Goal: Task Accomplishment & Management: Manage account settings

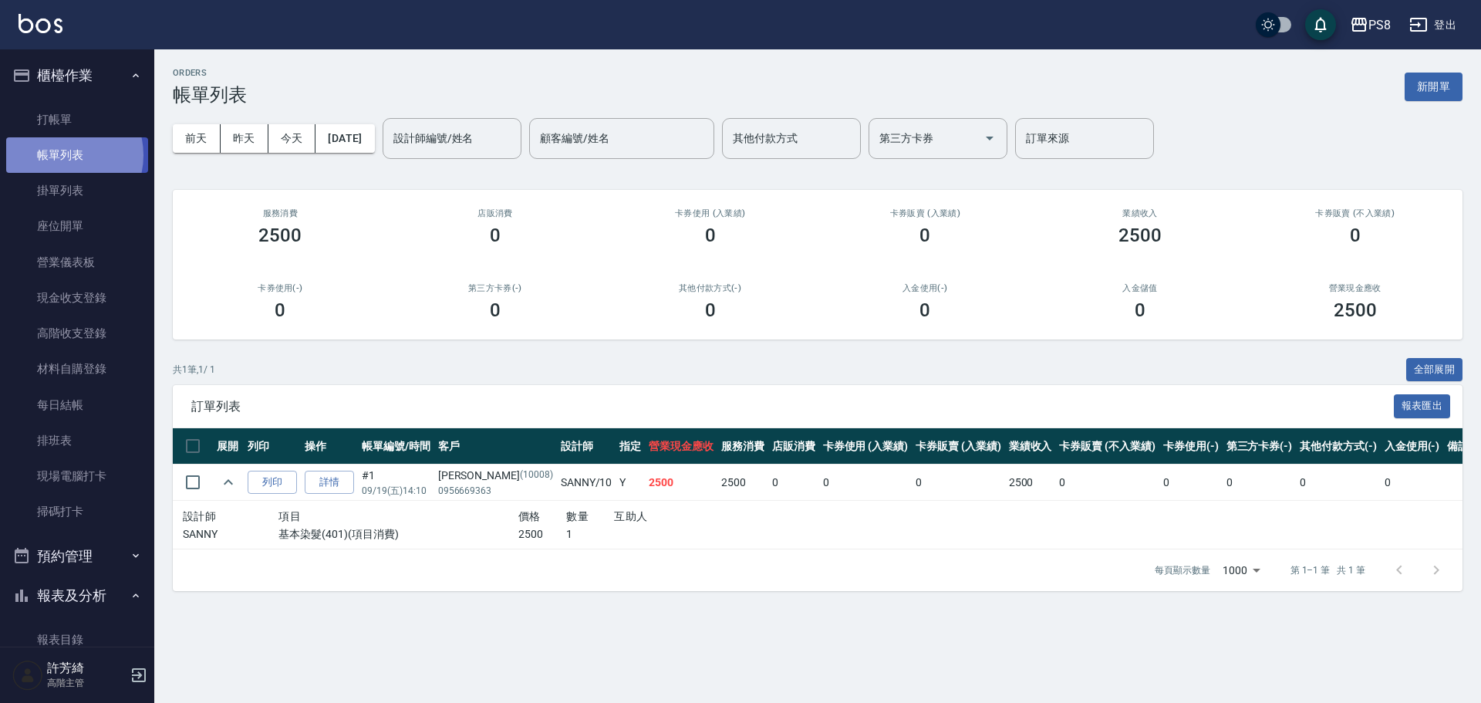
click at [62, 155] on link "帳單列表" at bounding box center [77, 154] width 142 height 35
click at [60, 116] on link "打帳單" at bounding box center [77, 119] width 142 height 35
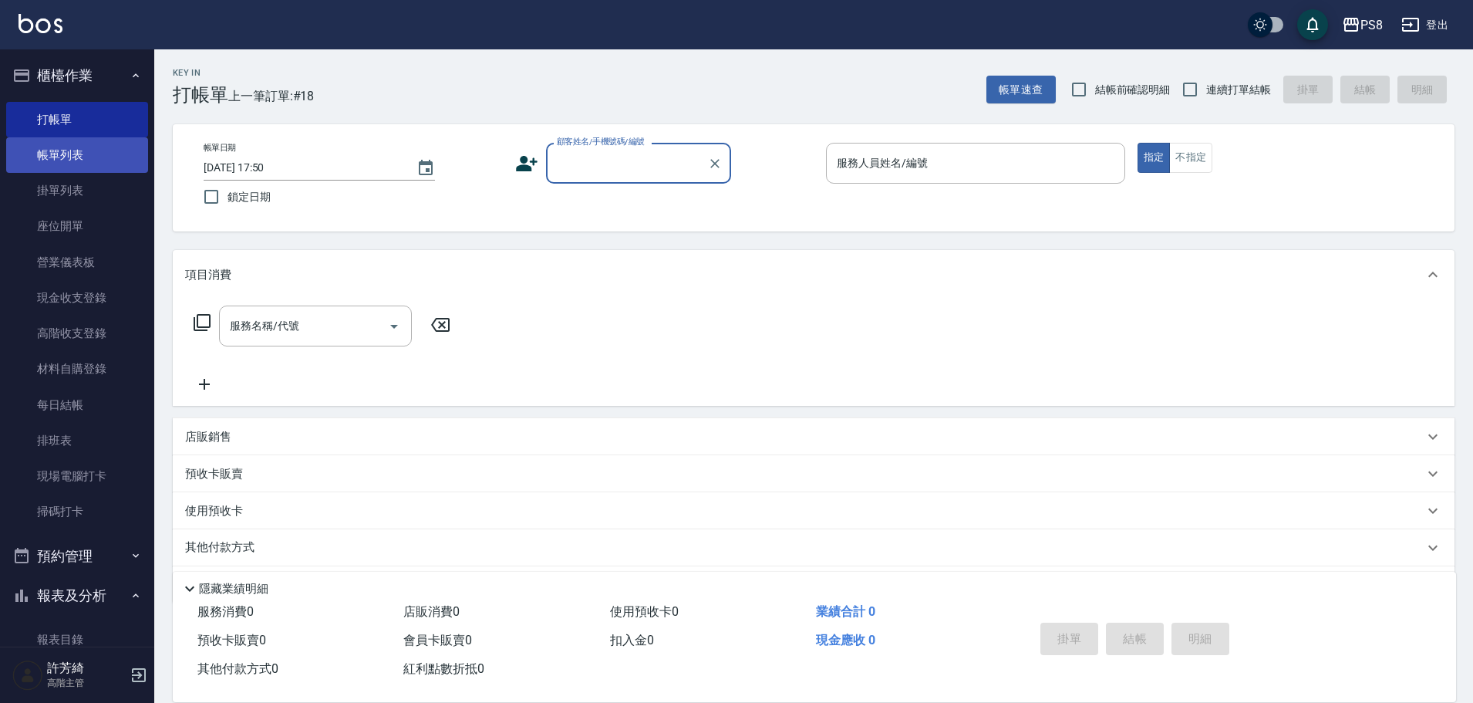
click at [76, 157] on link "帳單列表" at bounding box center [77, 154] width 142 height 35
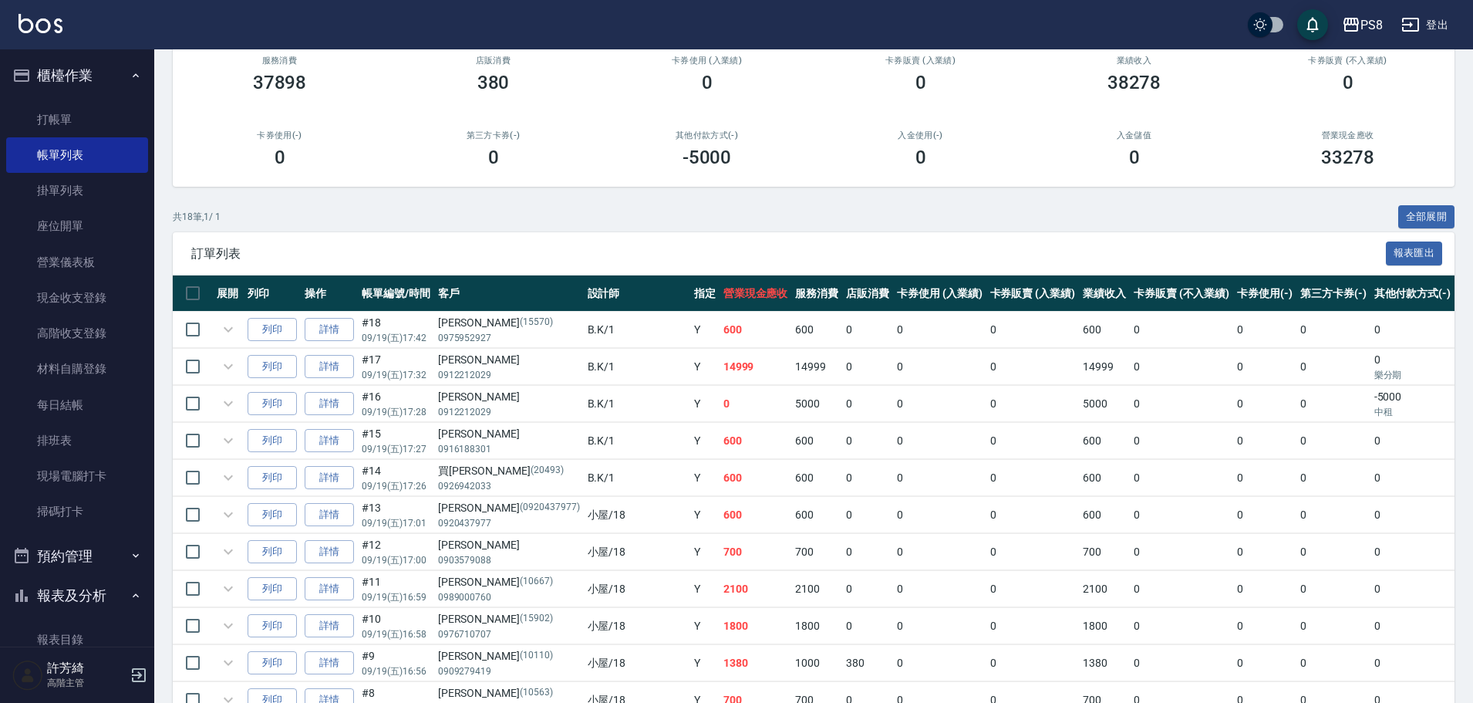
scroll to position [154, 0]
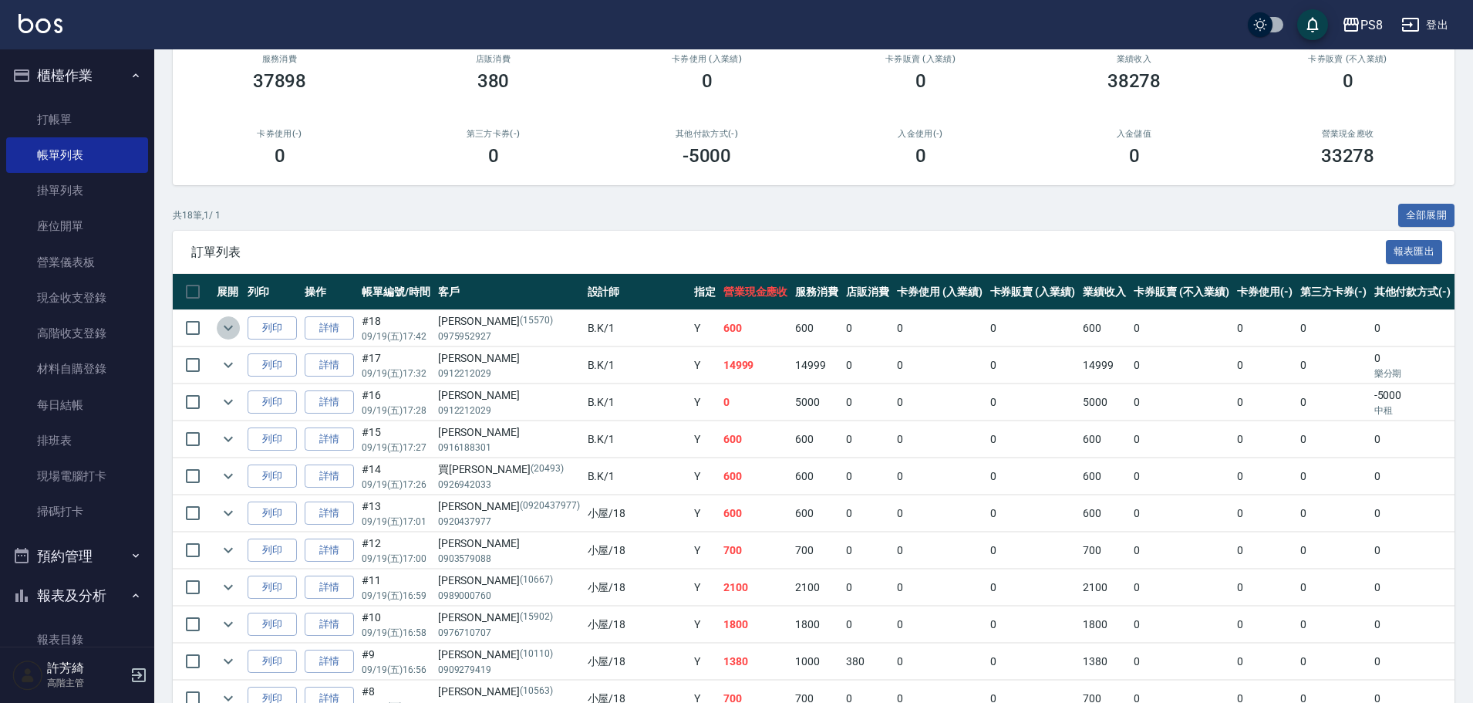
click at [228, 326] on icon "expand row" at bounding box center [228, 328] width 19 height 19
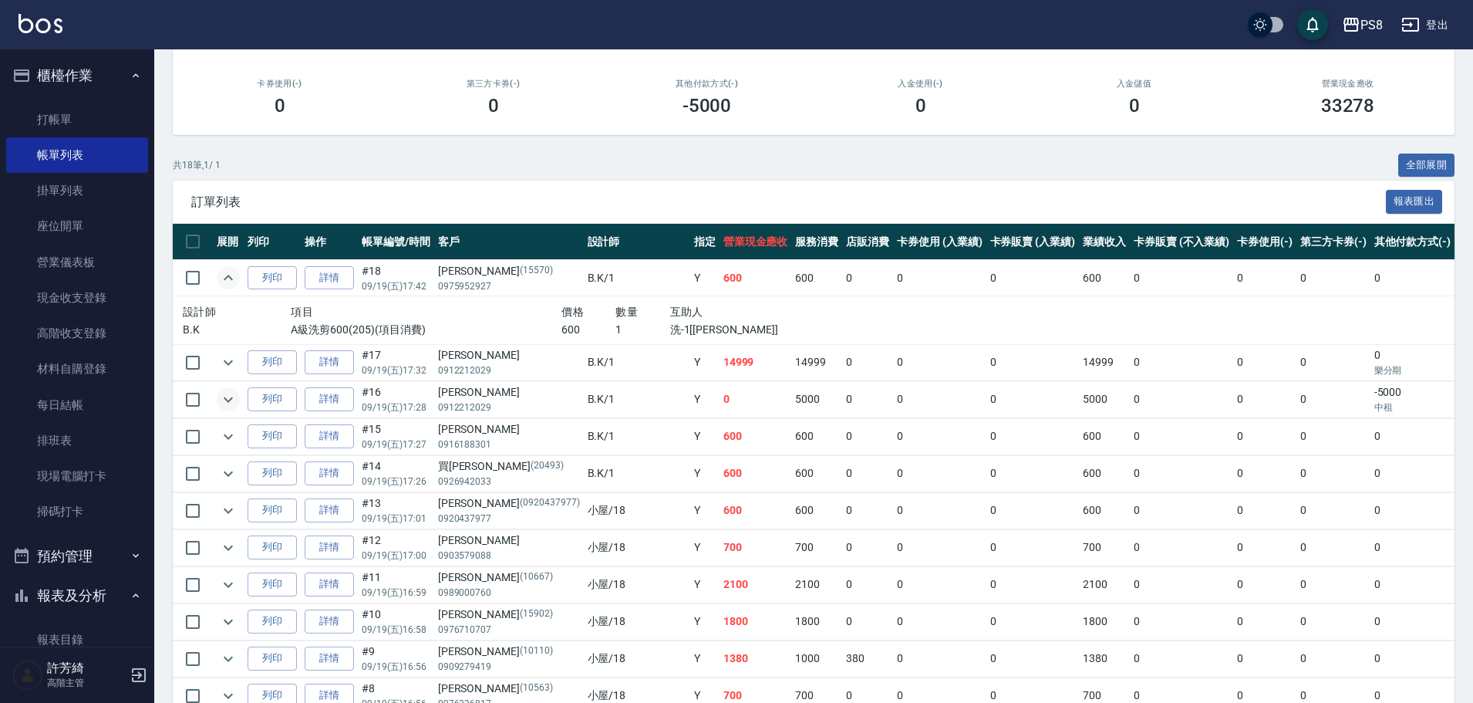
scroll to position [231, 0]
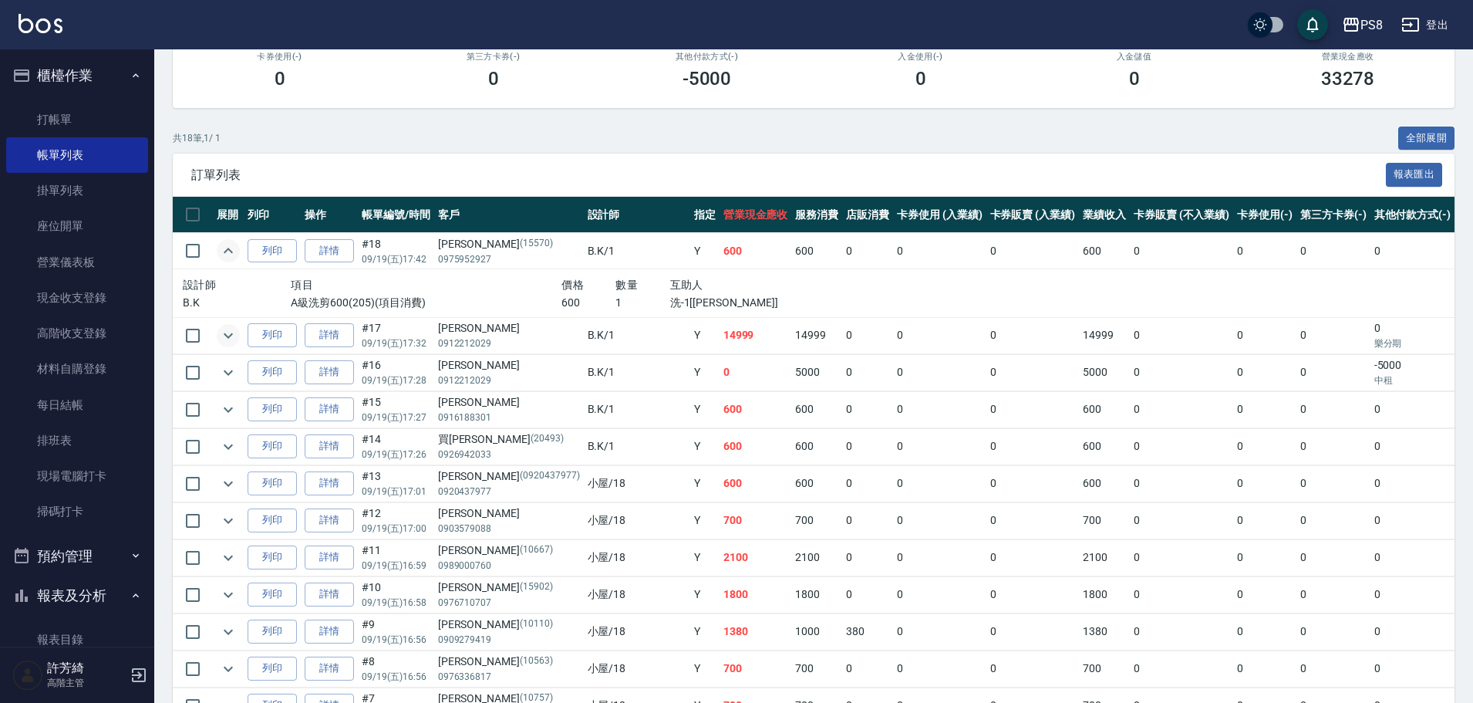
click at [231, 339] on icon "expand row" at bounding box center [228, 335] width 19 height 19
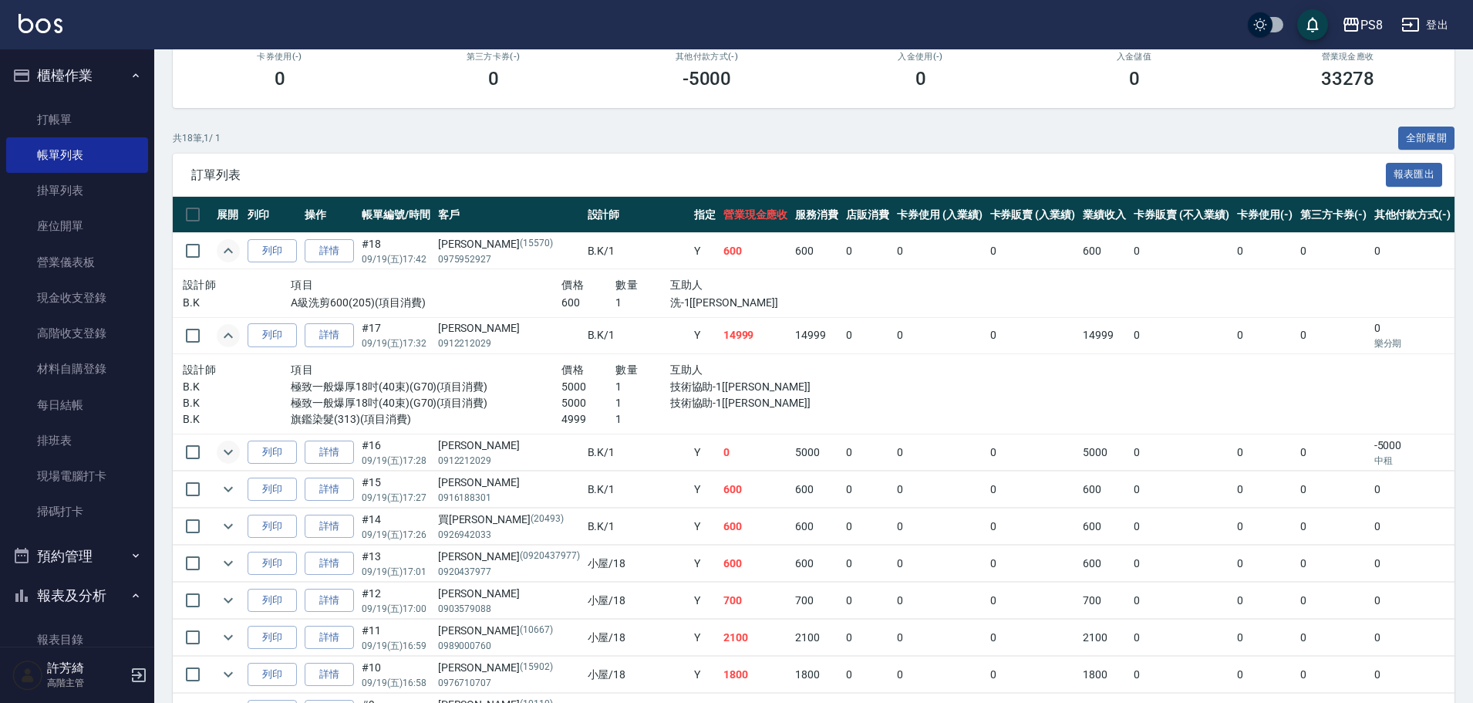
click at [230, 456] on icon "expand row" at bounding box center [228, 452] width 19 height 19
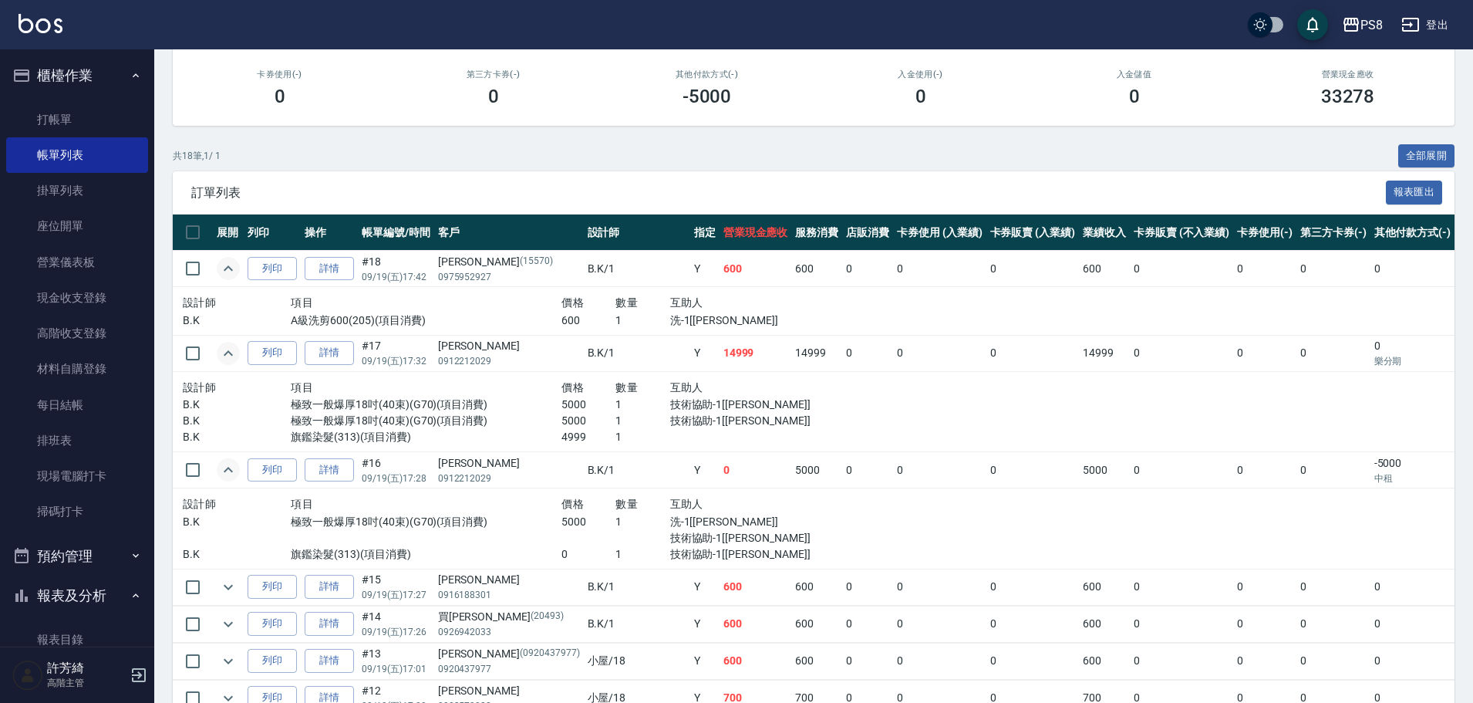
scroll to position [77, 0]
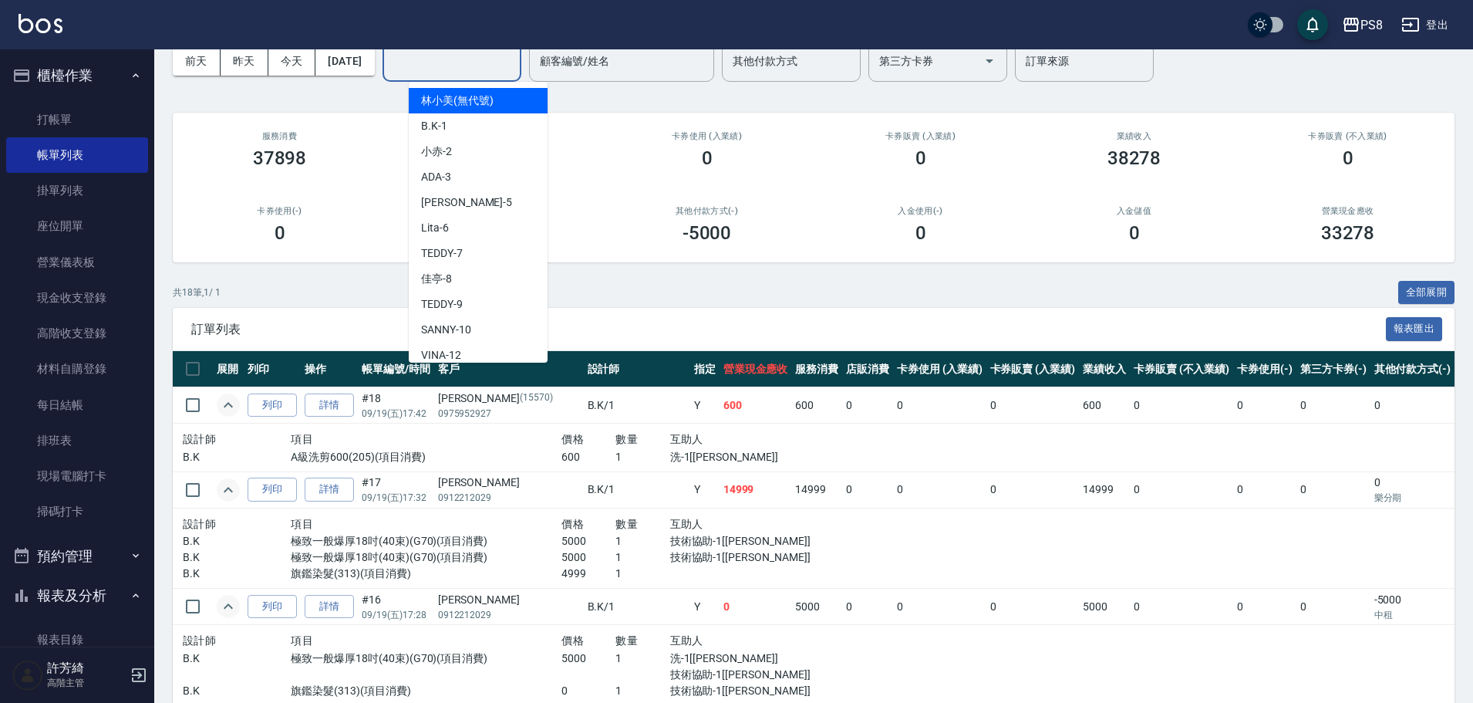
click at [460, 71] on input "設計師編號/姓名" at bounding box center [452, 61] width 125 height 27
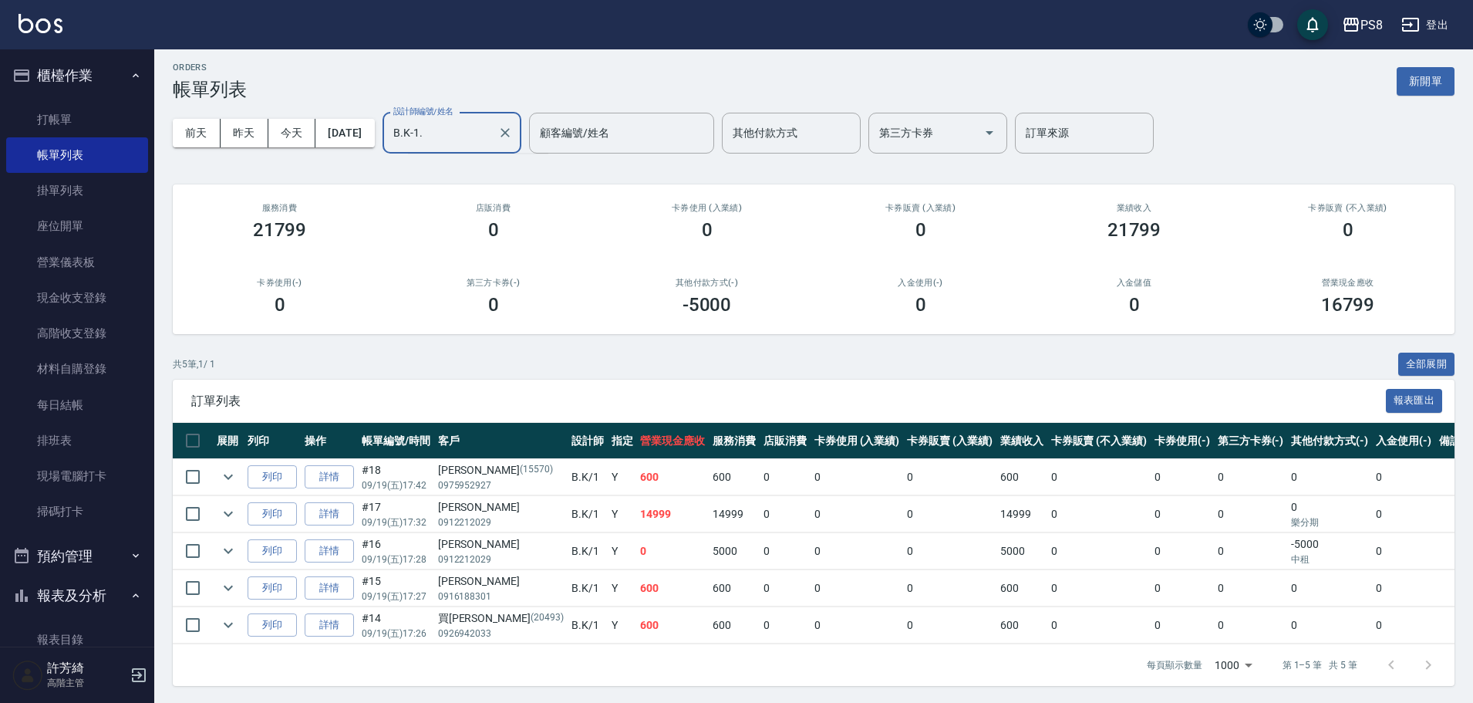
scroll to position [7, 0]
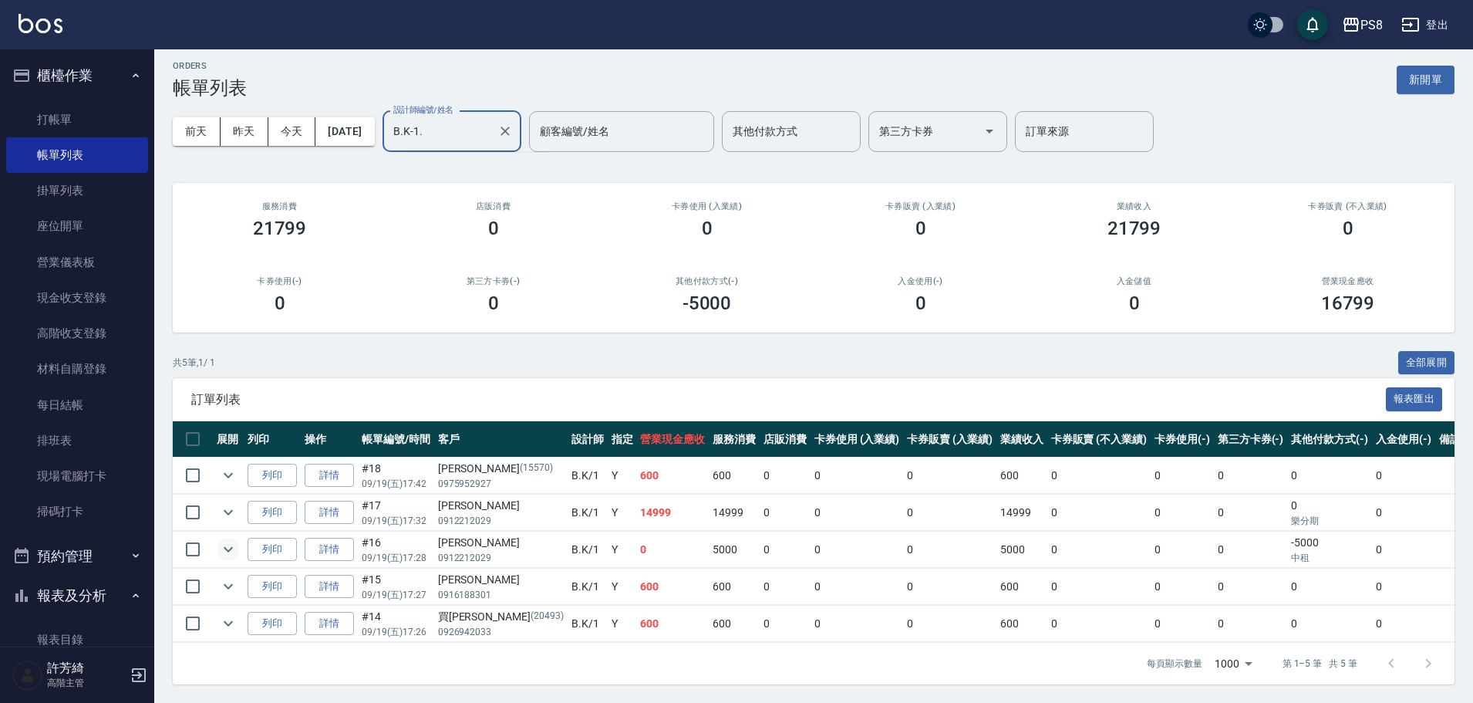
type input "B.K-1"
click at [228, 550] on icon "expand row" at bounding box center [228, 549] width 9 height 5
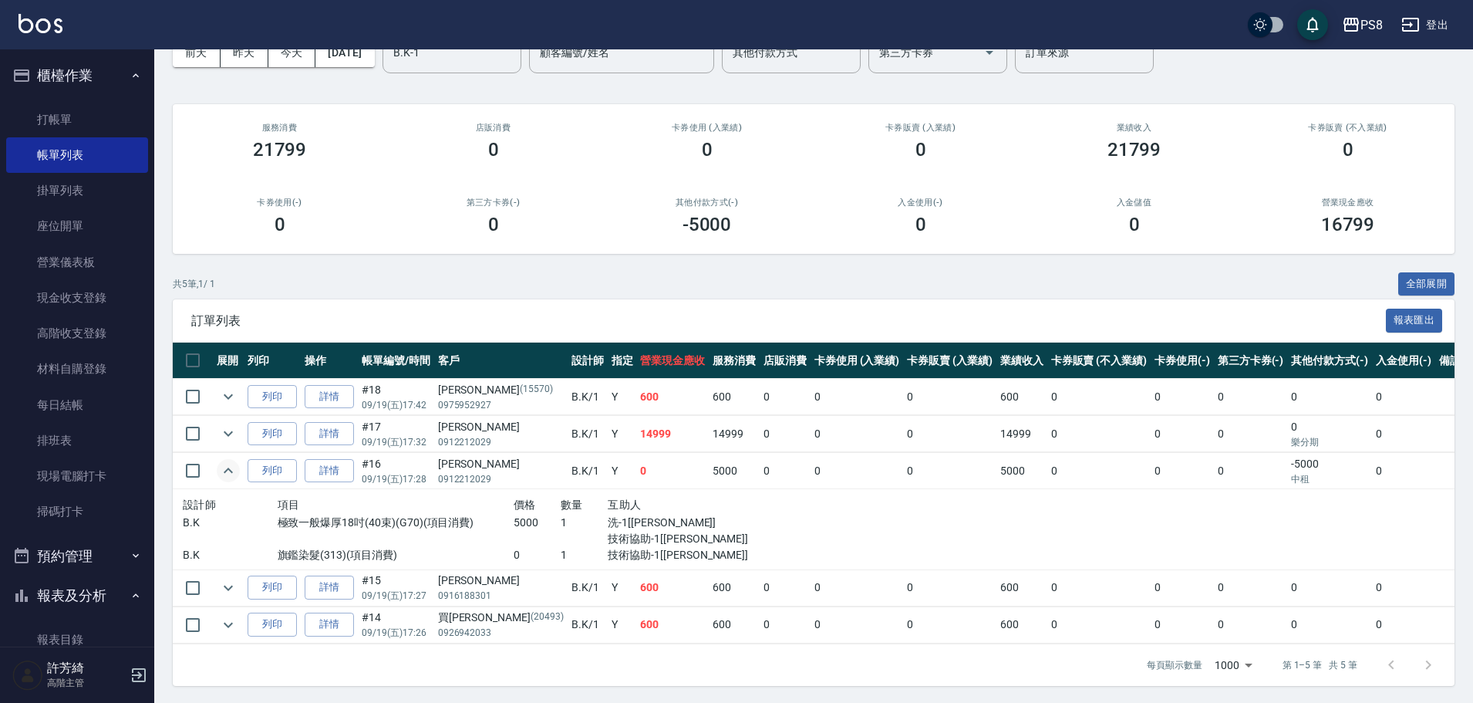
scroll to position [87, 0]
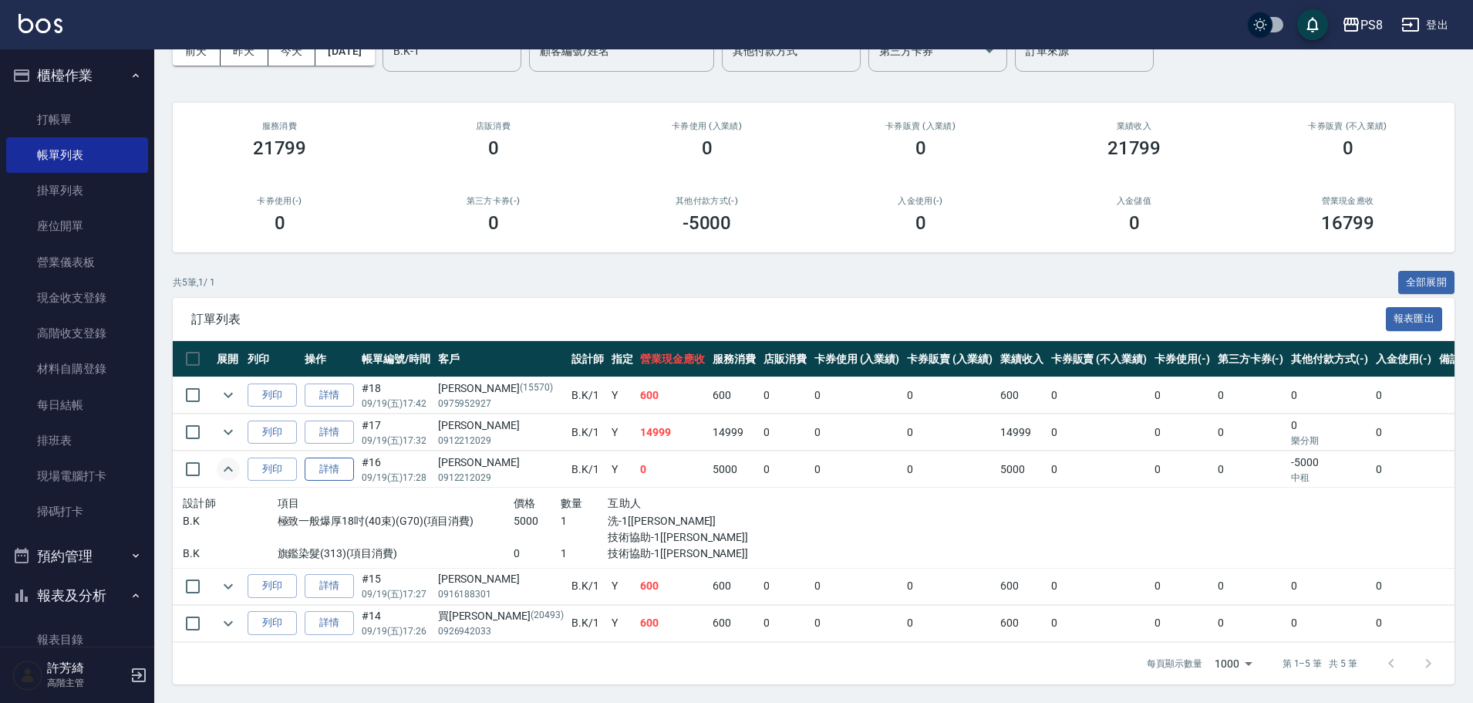
click at [339, 469] on link "詳情" at bounding box center [329, 469] width 49 height 24
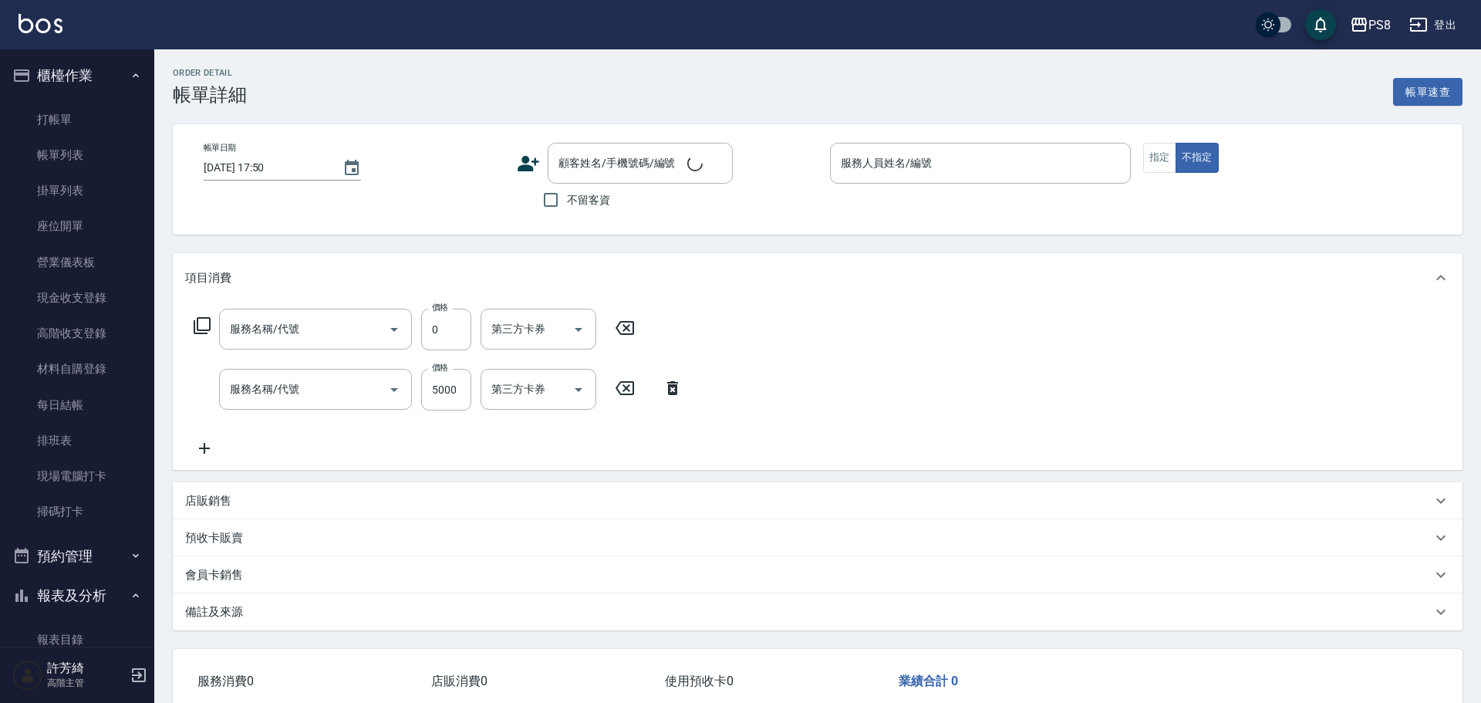
type input "[DATE] 17:28"
type input "B.K-1"
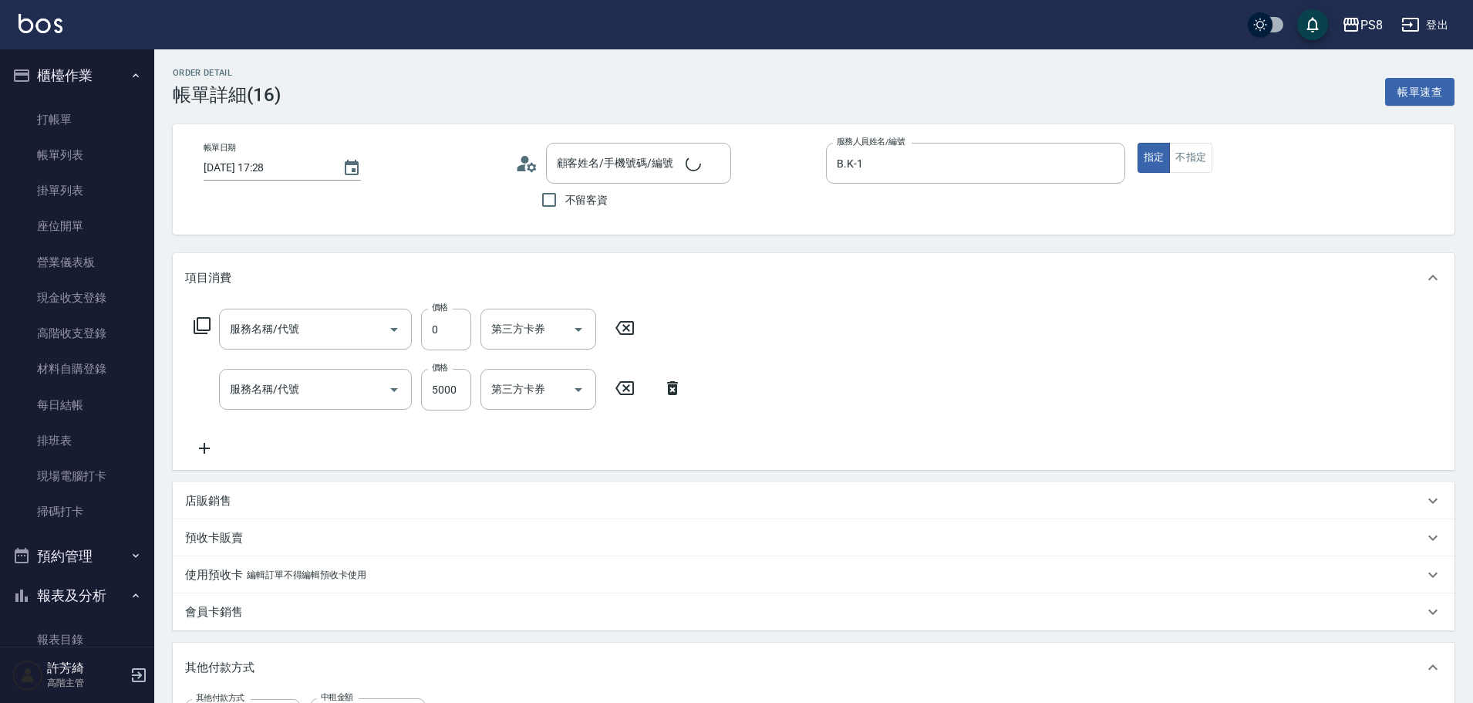
type input "旗鑑染髮(313)"
type input "極致一般爆厚18吋(40束)(G70)"
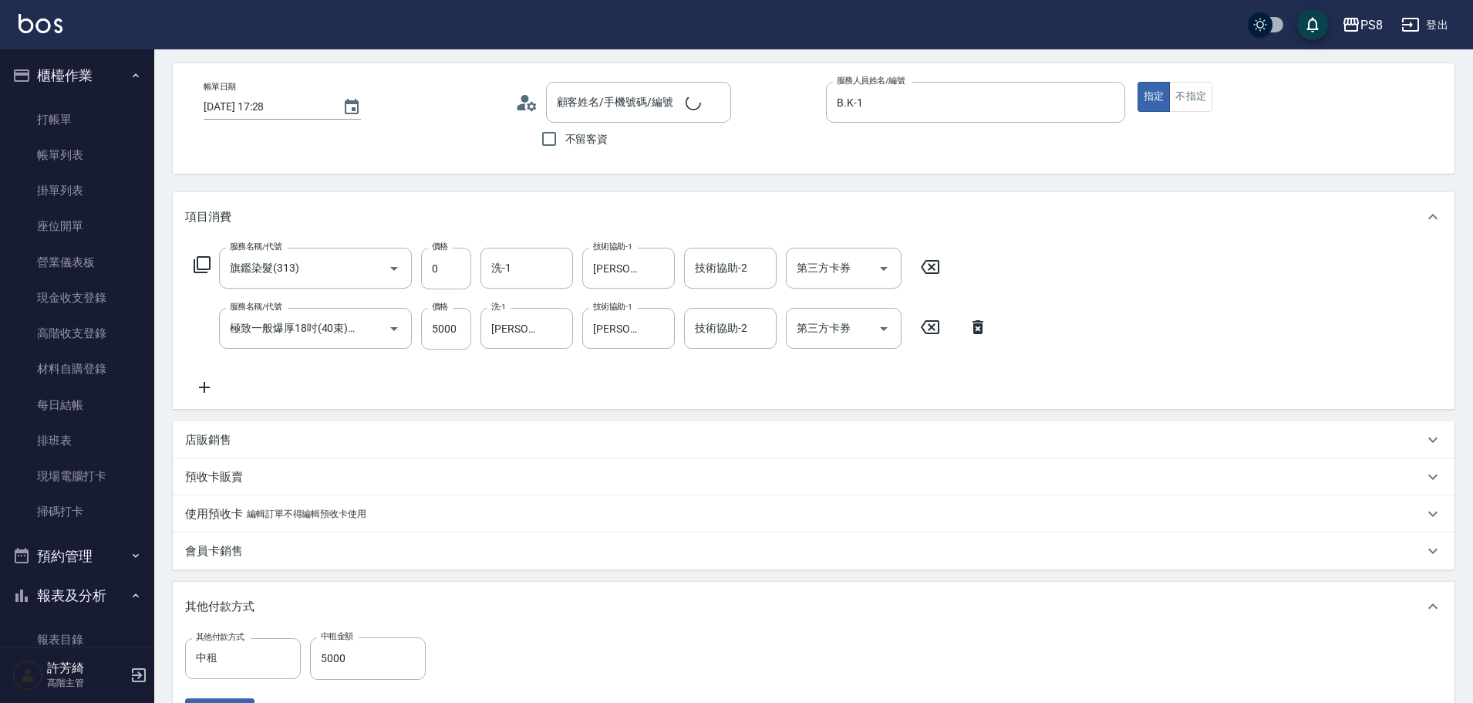
type input "[PERSON_NAME]/0912212029/"
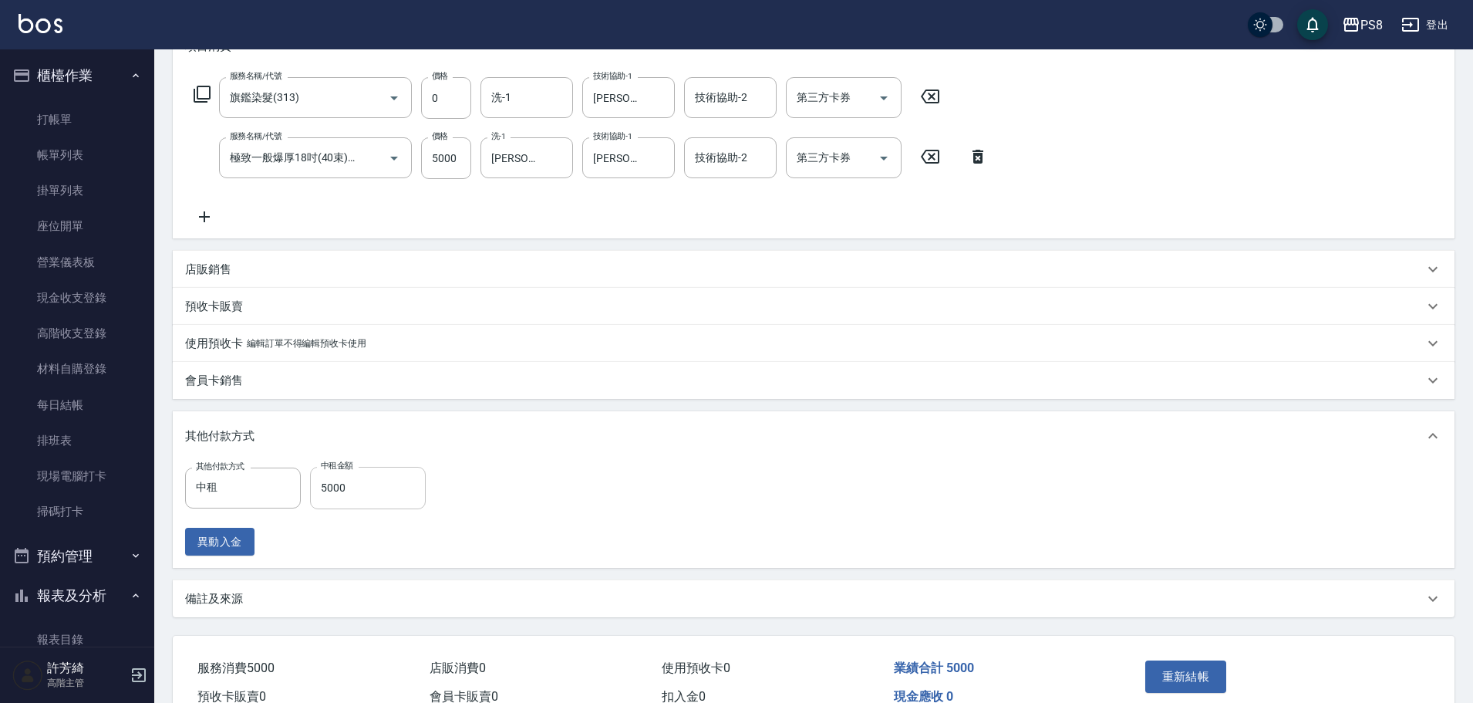
scroll to position [312, 0]
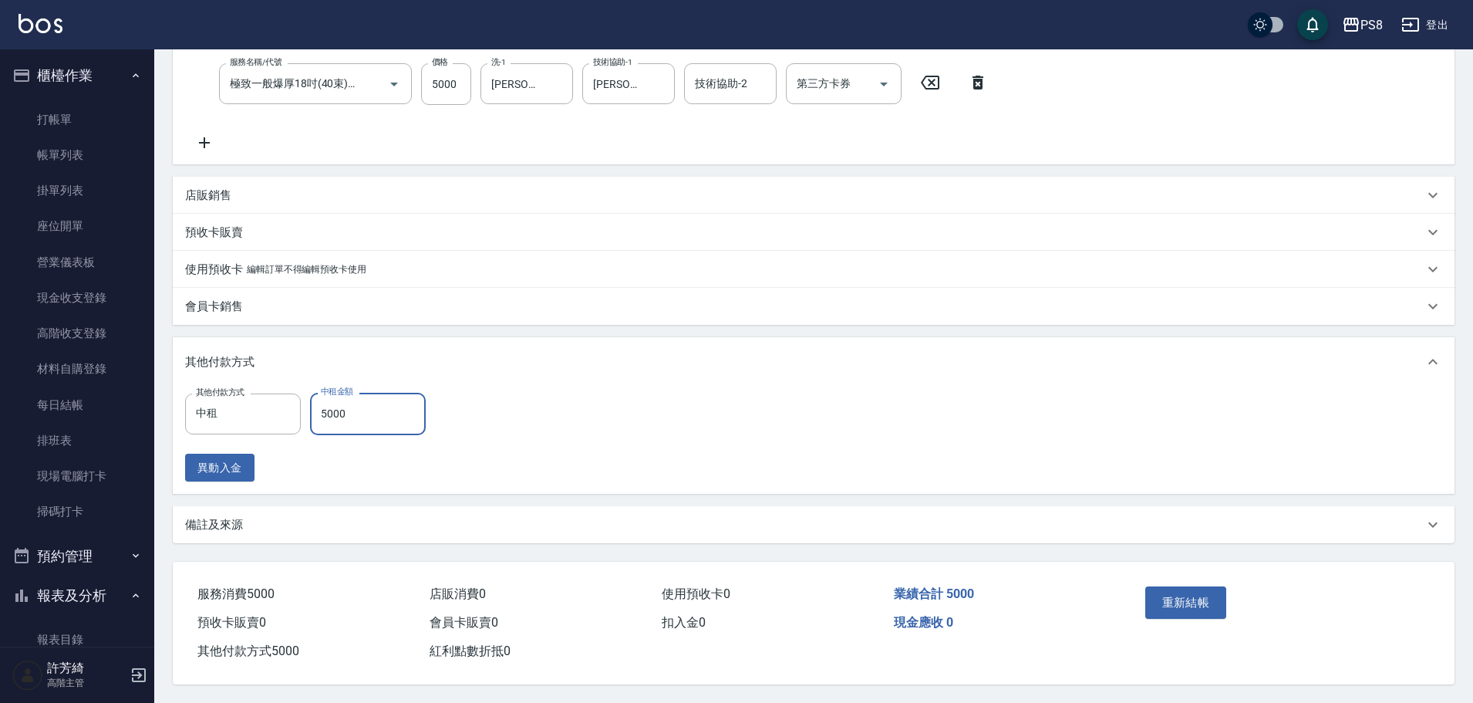
click at [357, 407] on input "5000" at bounding box center [368, 414] width 116 height 42
type input "4737"
click at [1189, 595] on button "重新結帳" at bounding box center [1186, 602] width 82 height 32
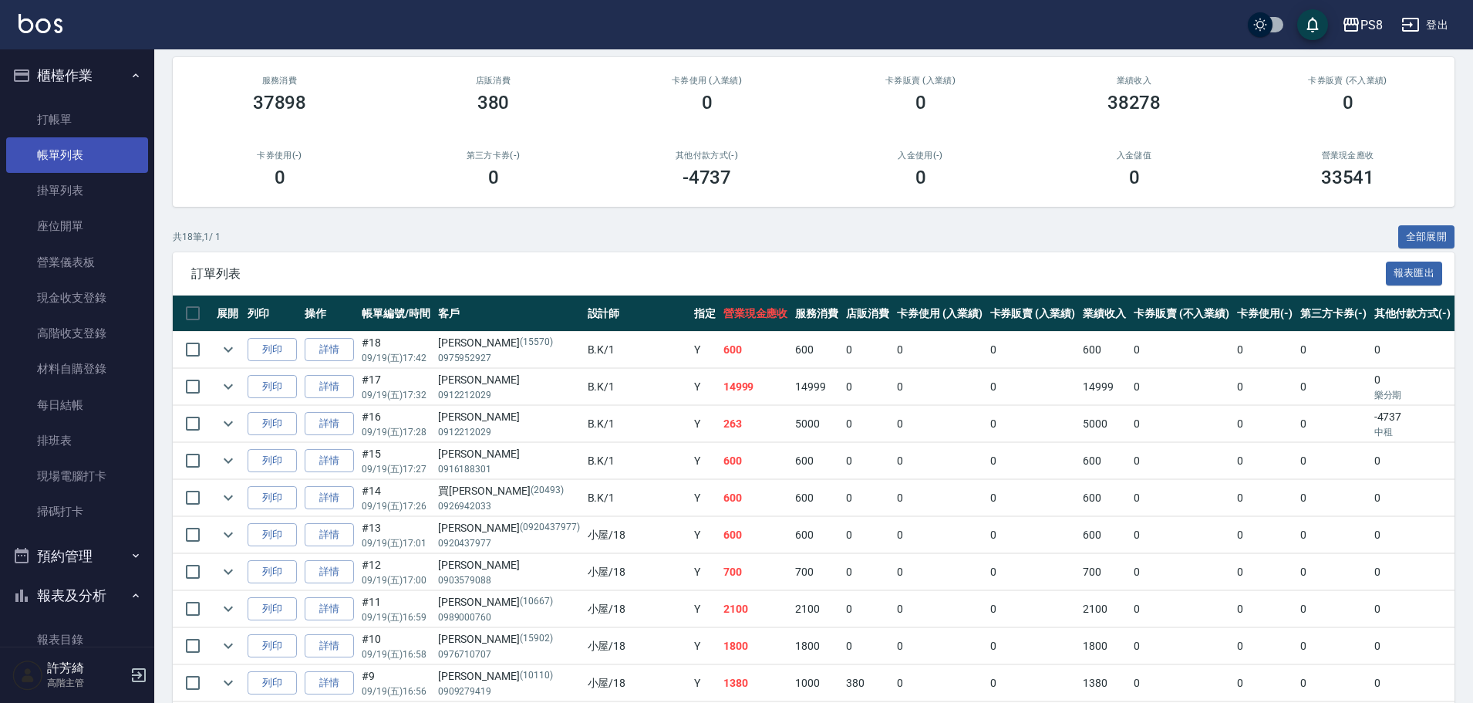
scroll to position [77, 0]
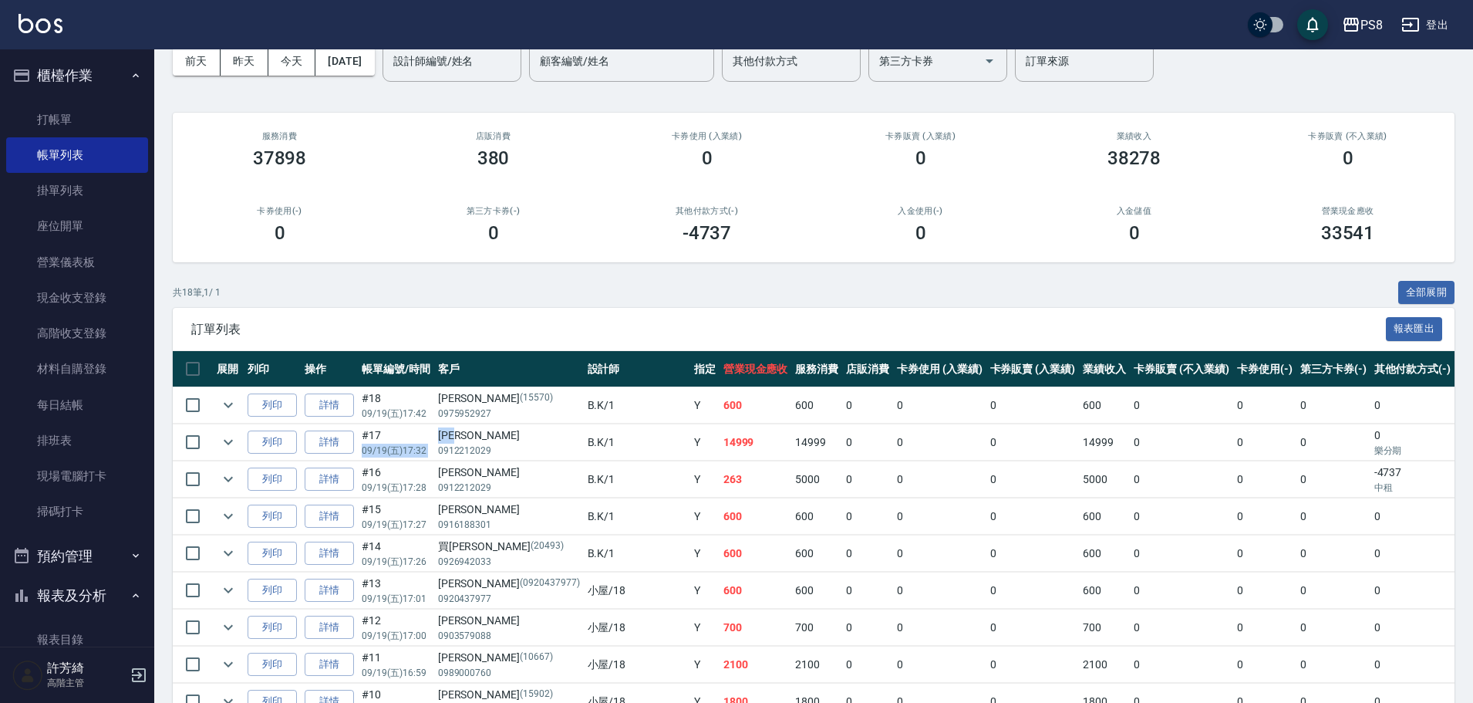
drag, startPoint x: 433, startPoint y: 434, endPoint x: 471, endPoint y: 435, distance: 38.6
click at [471, 435] on tr "列印 詳情 #17 09/19 (五) 17:32 [PERSON_NAME]0912212029 B.K /1 Y 14999 14999 0 0 0 14…" at bounding box center [885, 442] width 1425 height 36
click at [479, 435] on div "[PERSON_NAME]" at bounding box center [509, 435] width 142 height 16
click at [436, 430] on td "[PERSON_NAME]0912212029" at bounding box center [509, 442] width 150 height 36
drag, startPoint x: 441, startPoint y: 431, endPoint x: 476, endPoint y: 432, distance: 34.7
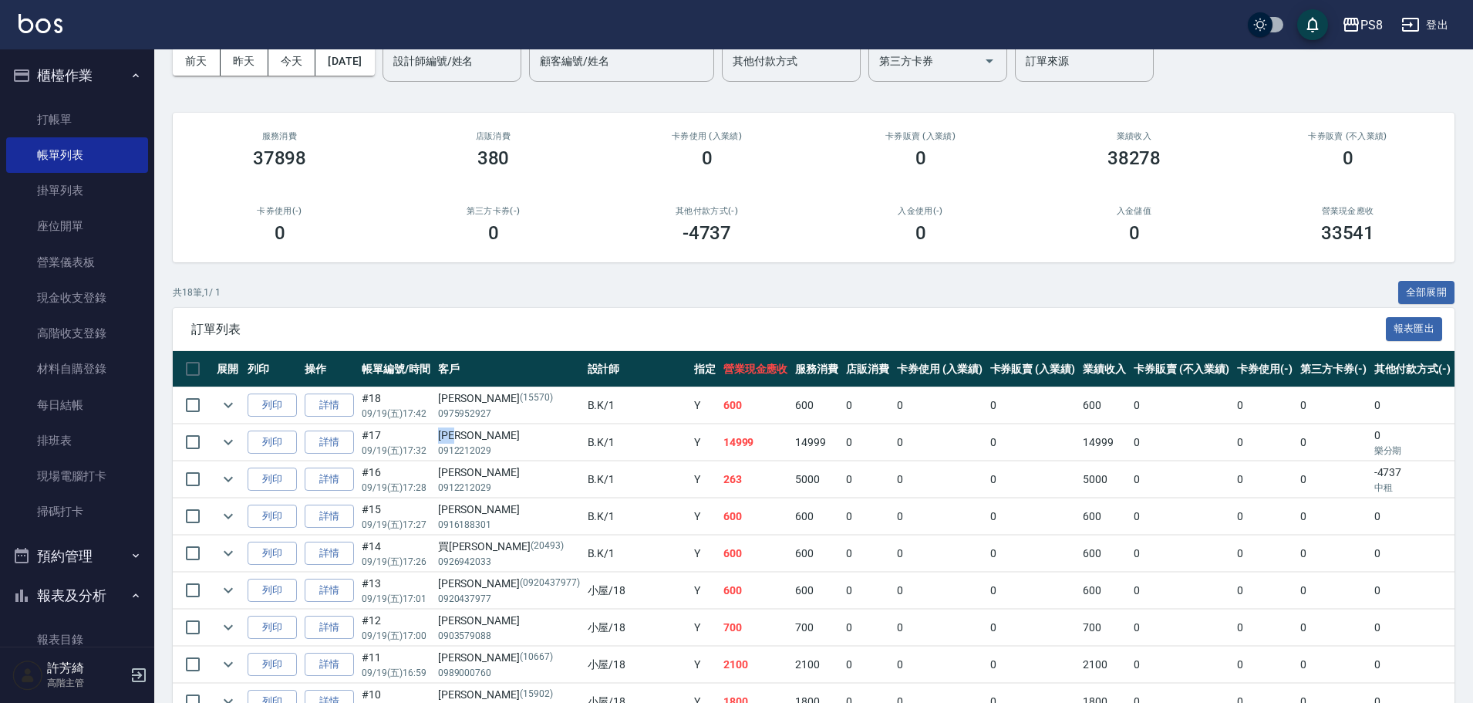
click at [476, 432] on td "[PERSON_NAME]0912212029" at bounding box center [509, 442] width 150 height 36
copy div "[PERSON_NAME]"
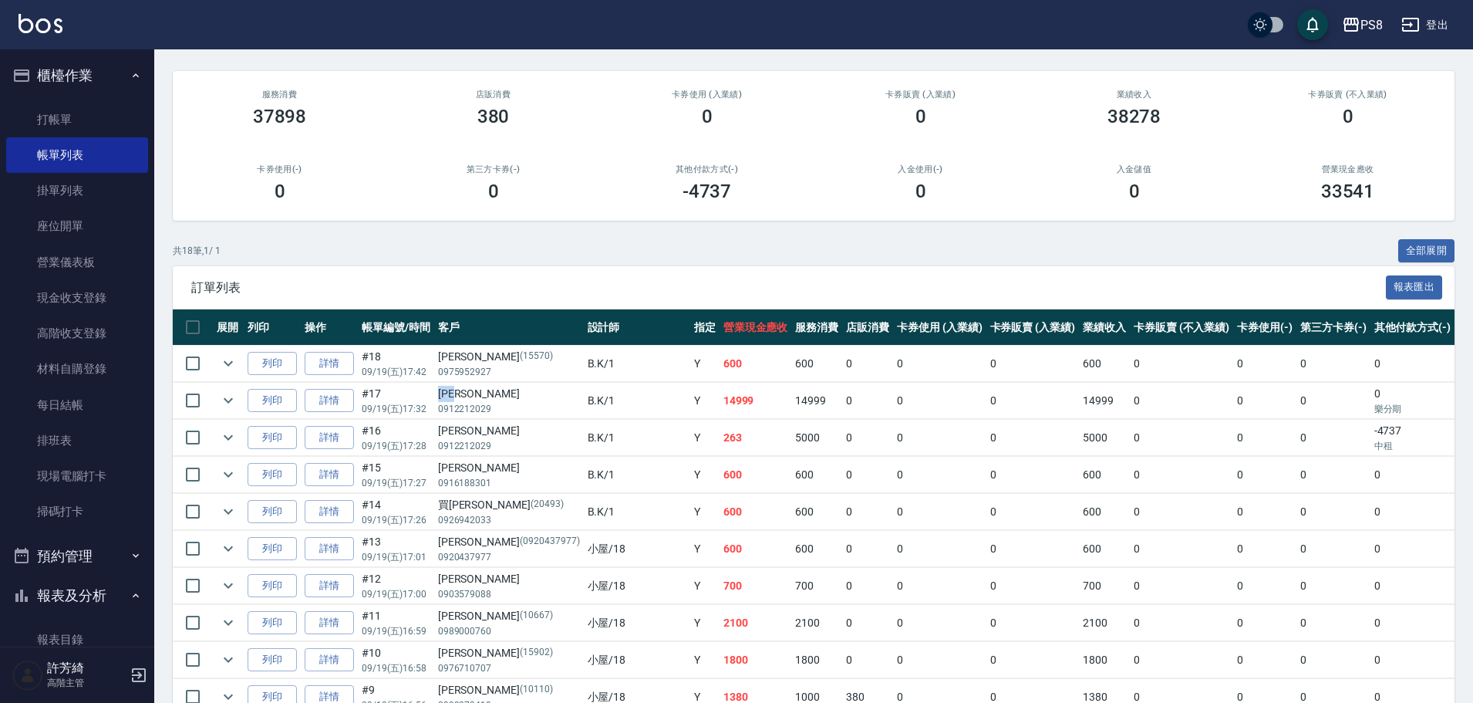
scroll to position [154, 0]
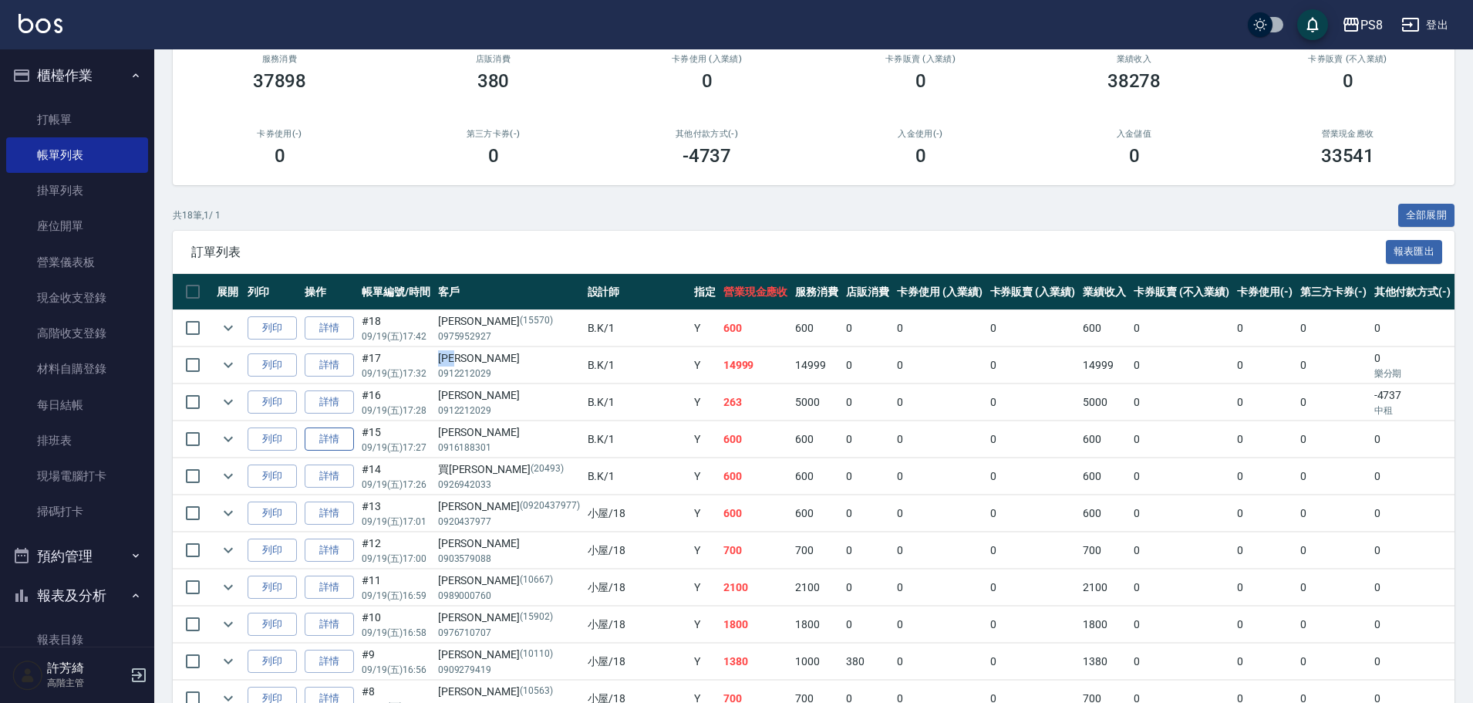
click at [342, 438] on link "詳情" at bounding box center [329, 439] width 49 height 24
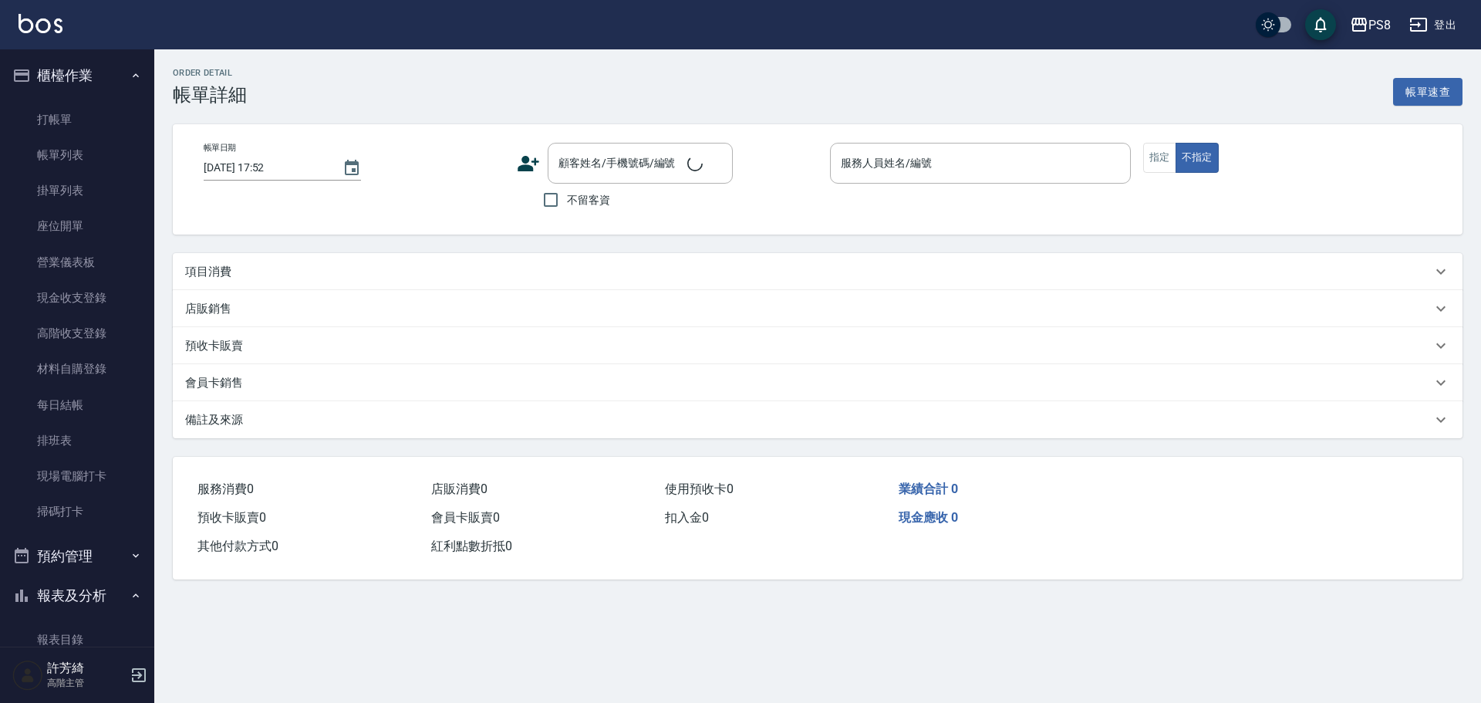
type input "[DATE] 17:27"
type input "B.K-1"
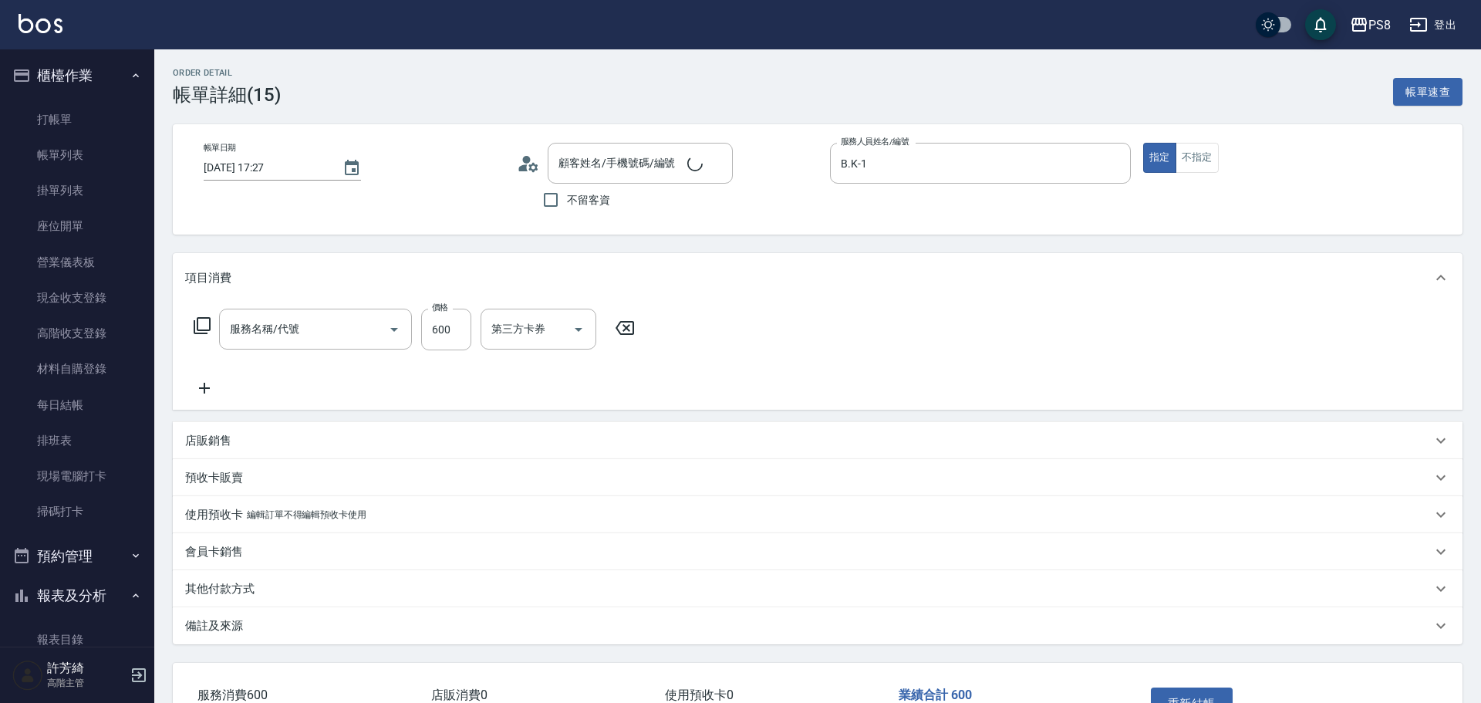
type input "[PERSON_NAME]/0916188301/"
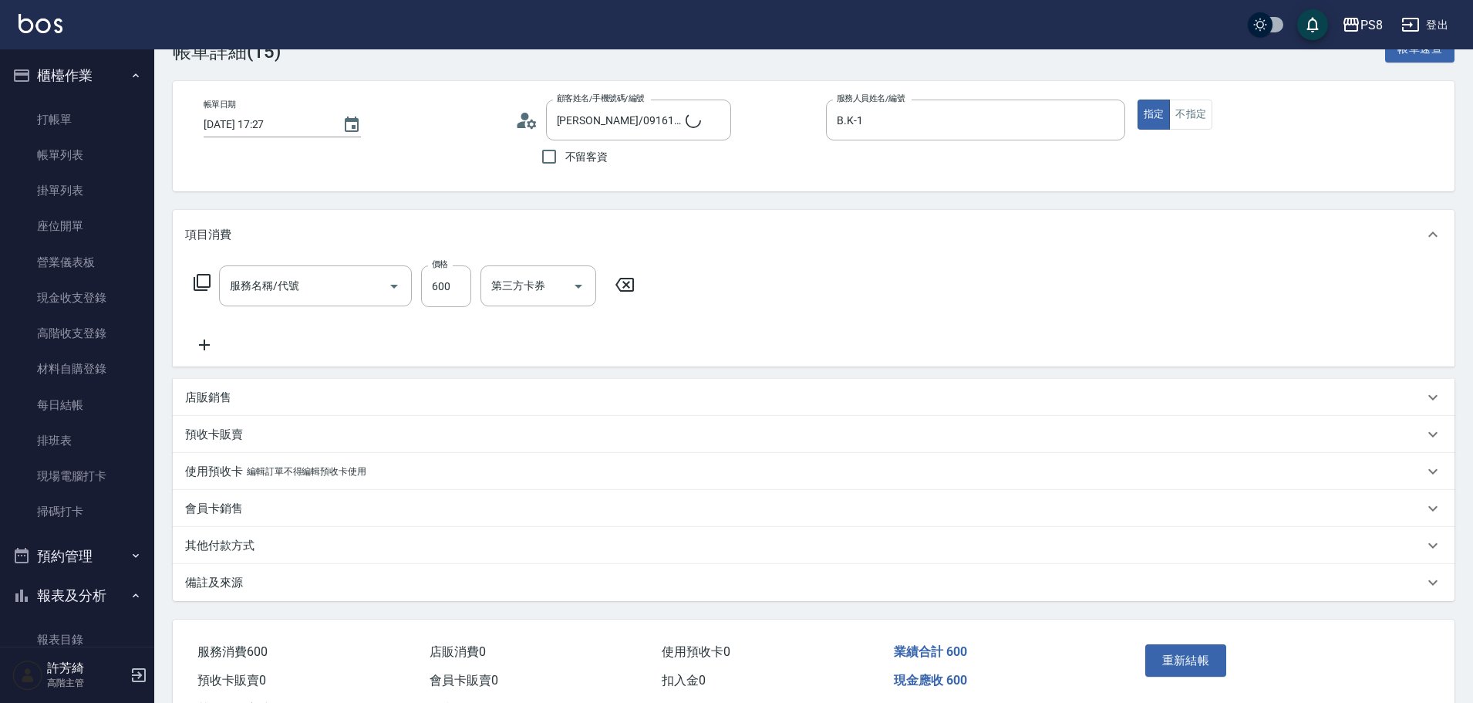
type input "A級洗剪600(205)"
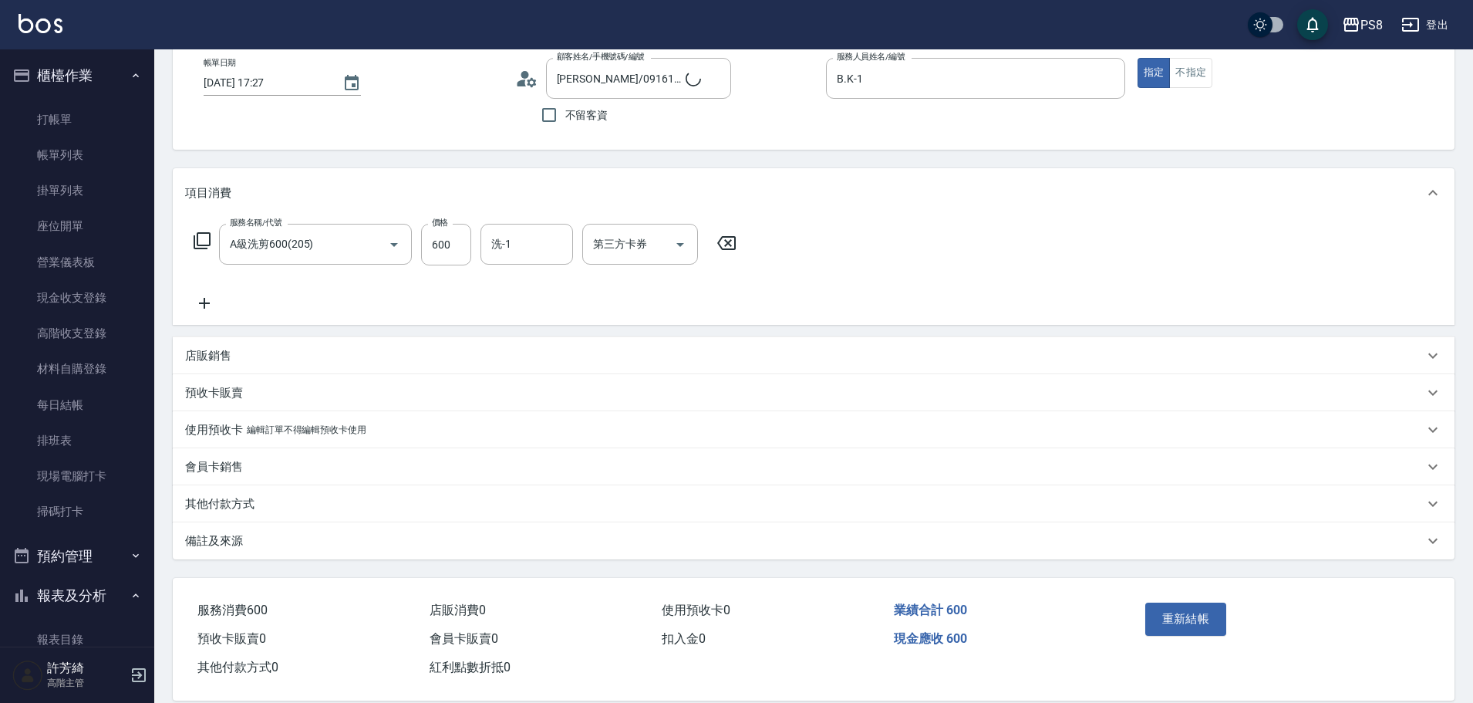
scroll to position [108, 0]
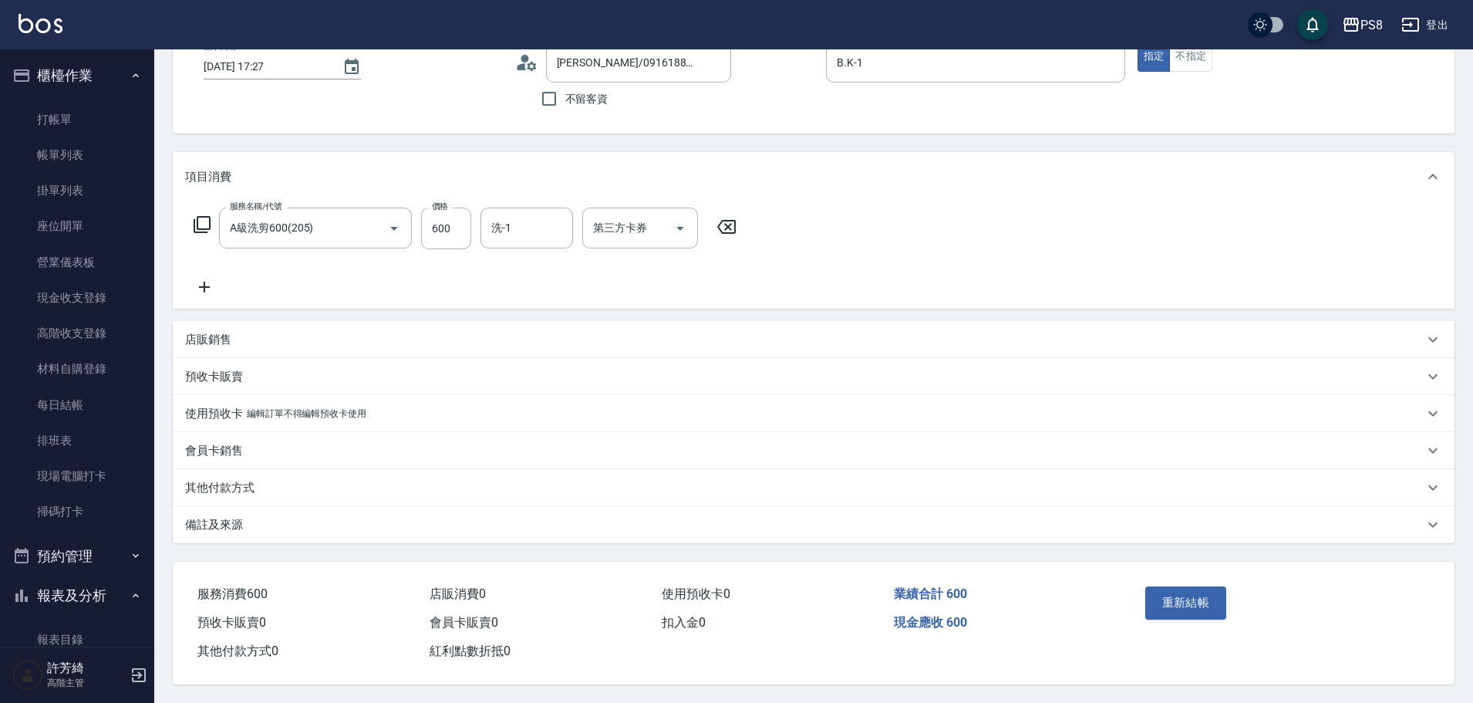
click at [228, 483] on p "其他付款方式" at bounding box center [219, 488] width 69 height 16
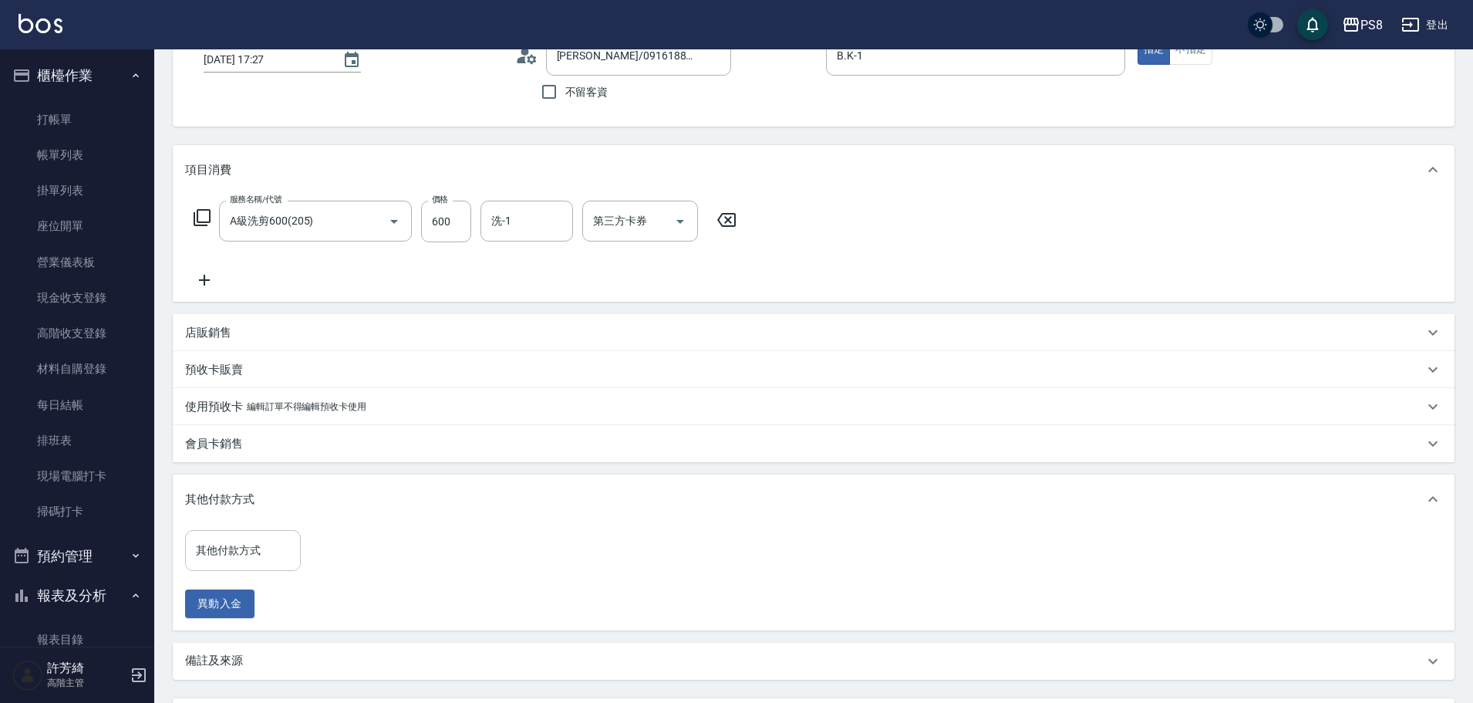
click at [240, 533] on div "其他付款方式" at bounding box center [243, 550] width 116 height 41
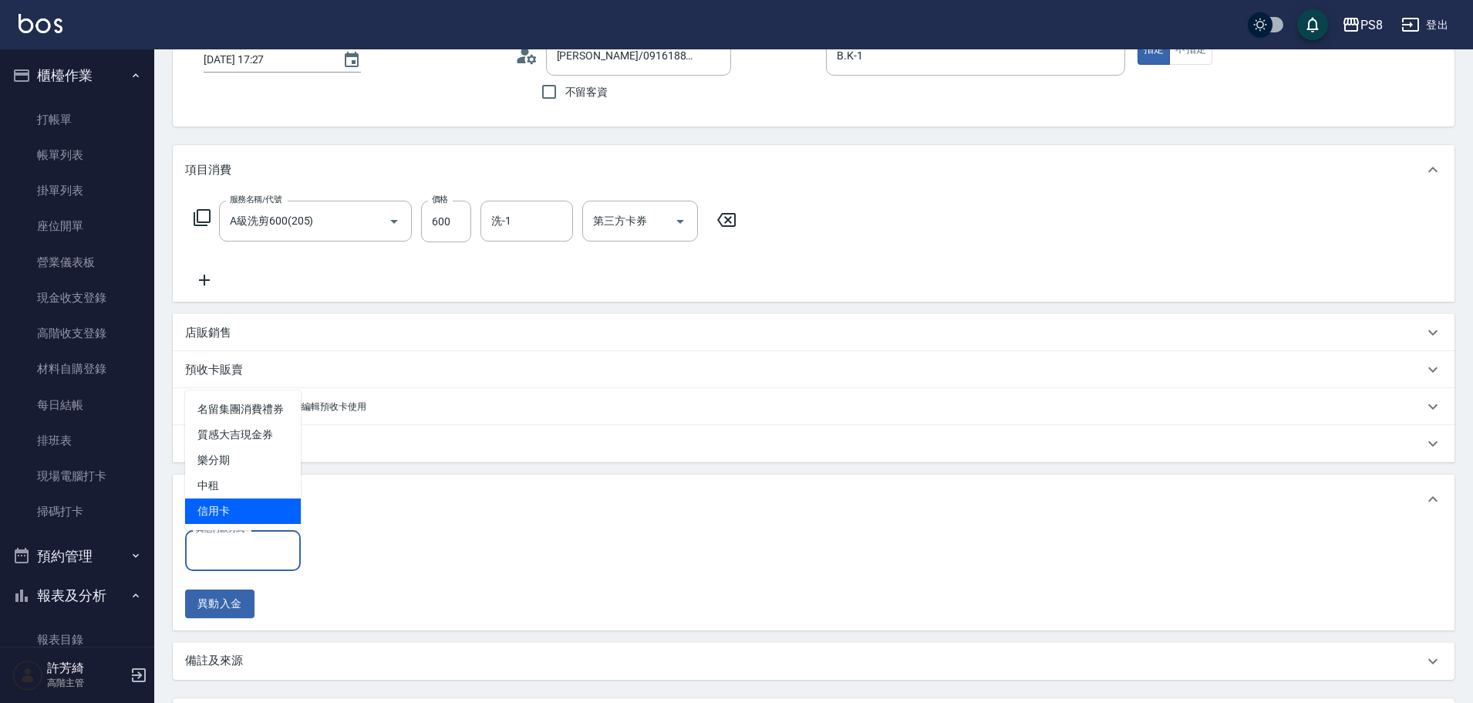
click at [236, 499] on span "信用卡" at bounding box center [243, 510] width 116 height 25
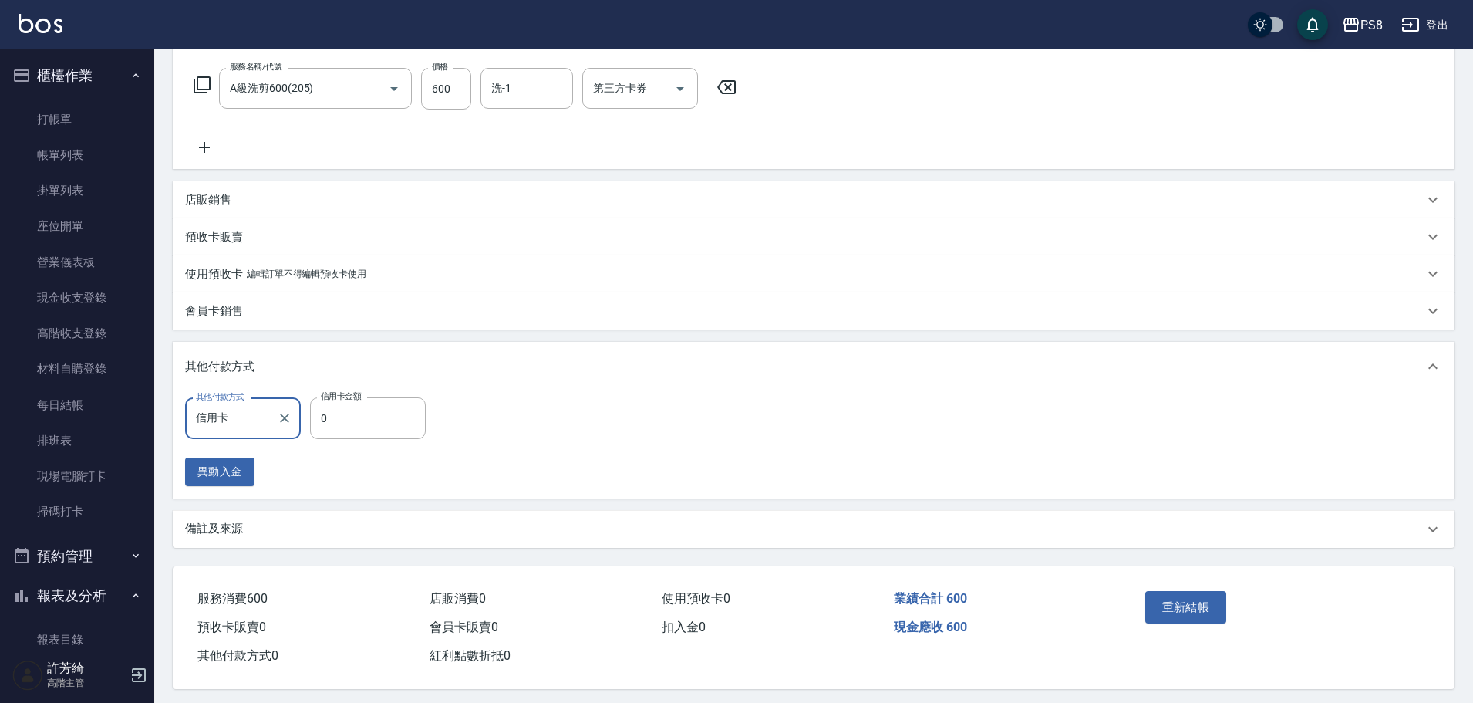
scroll to position [252, 0]
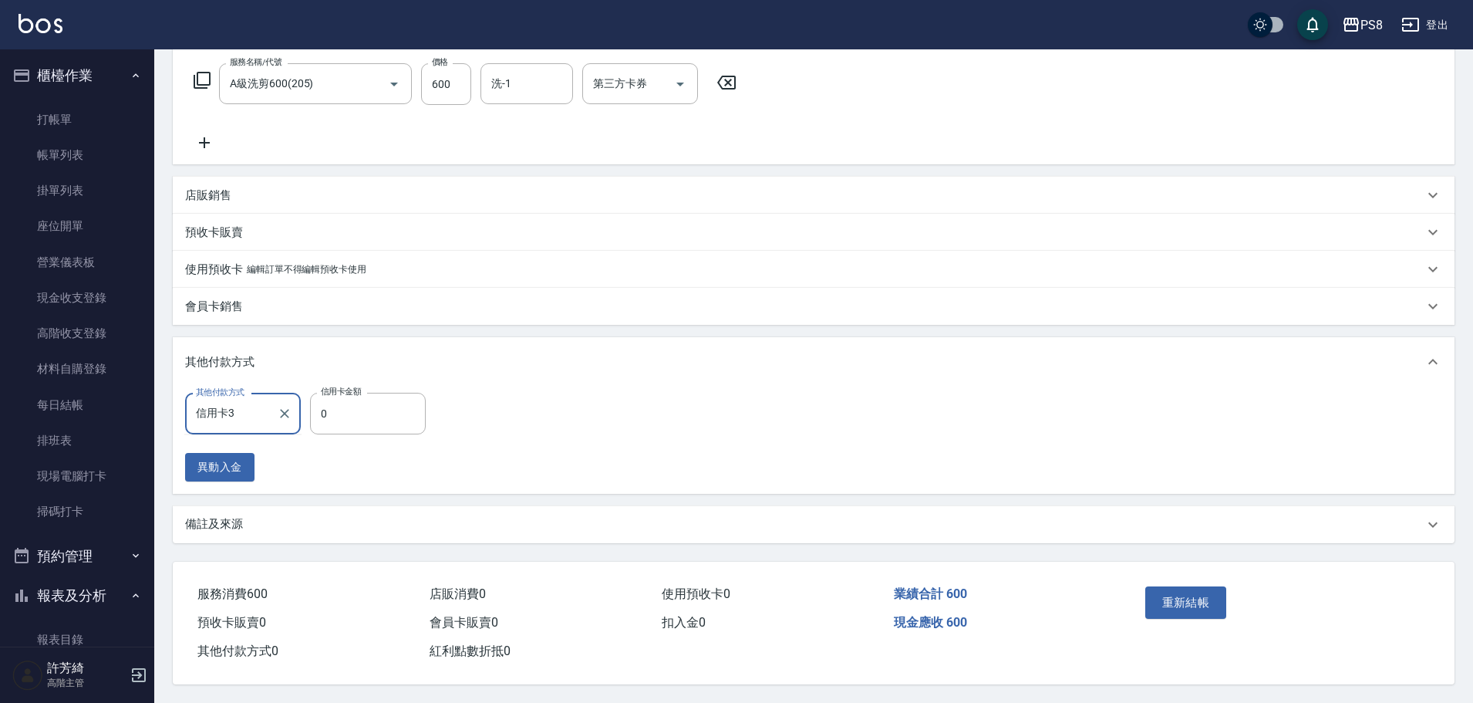
type input "信用卡"
click at [343, 408] on input "0" at bounding box center [368, 414] width 116 height 42
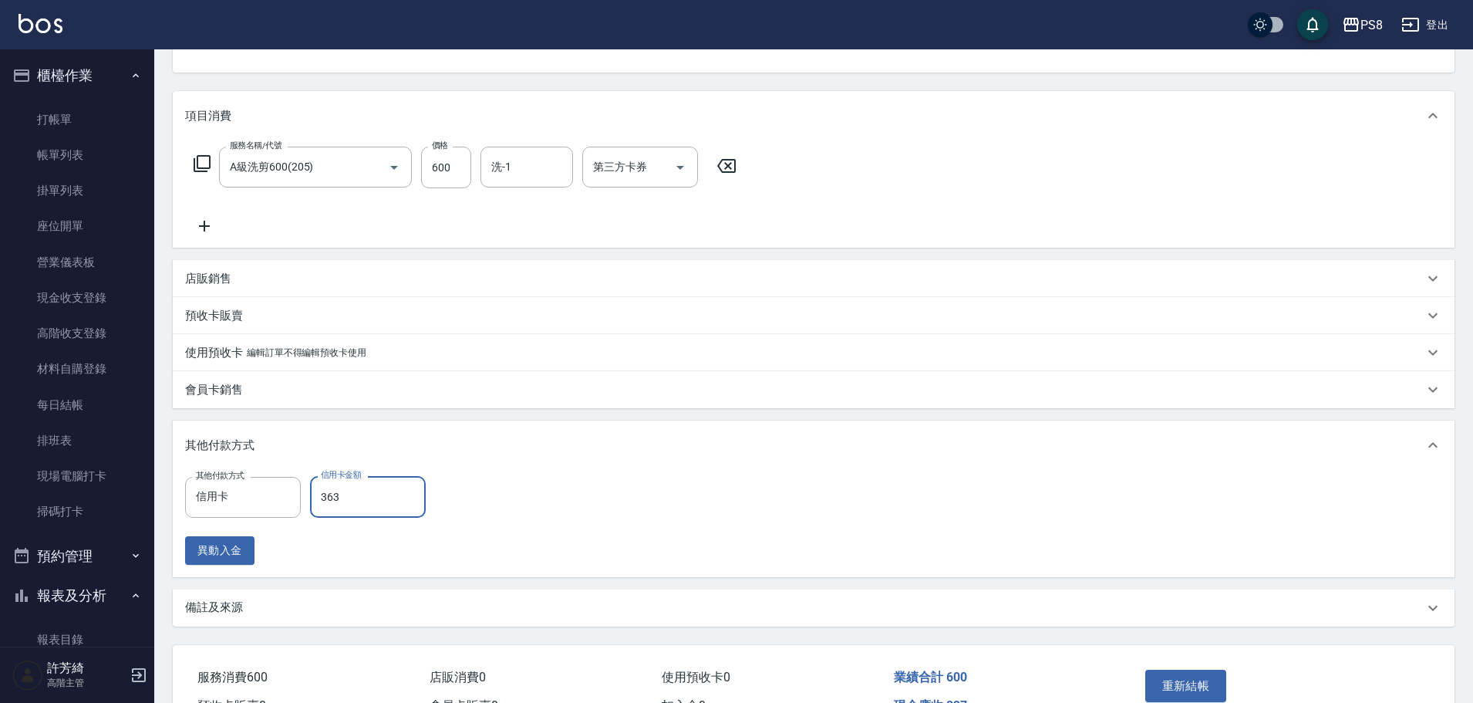
scroll to position [21, 0]
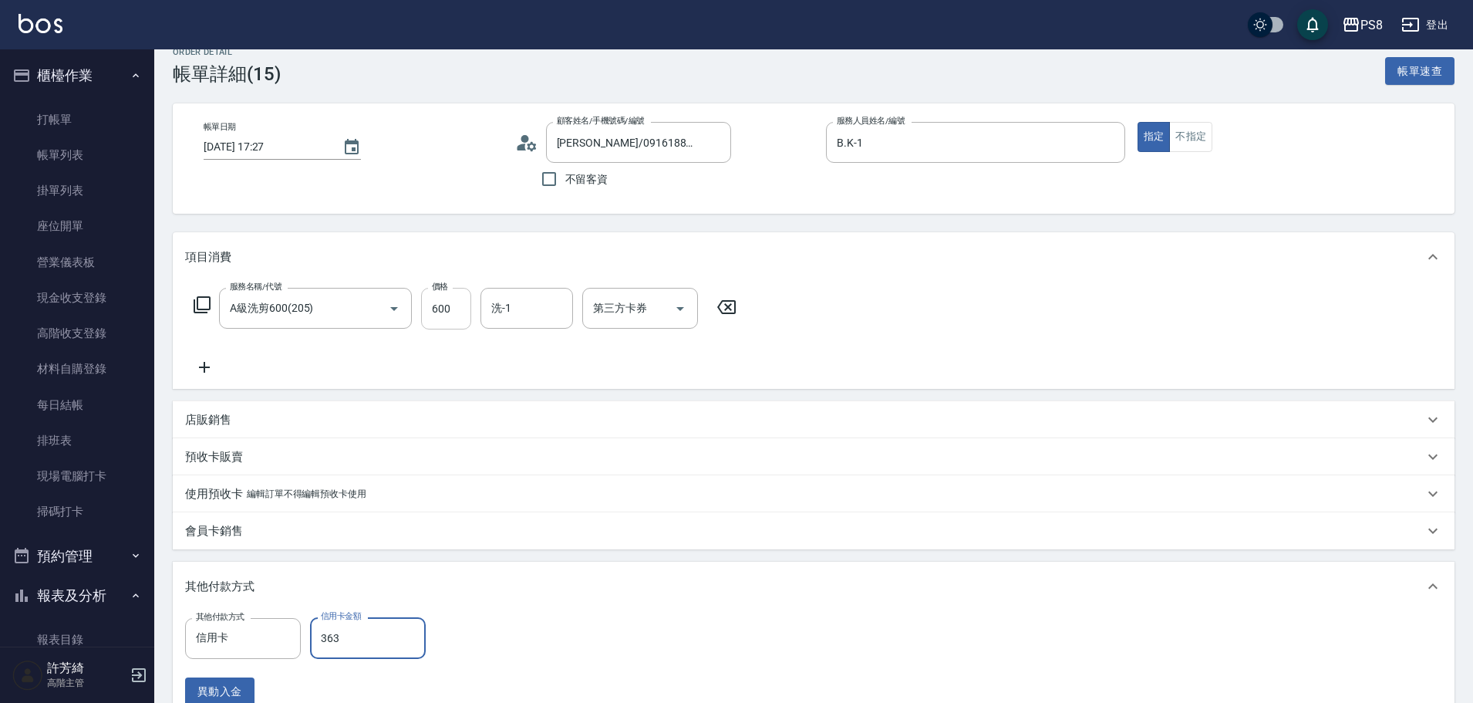
type input "363"
click at [450, 311] on input "600" at bounding box center [446, 309] width 50 height 42
type input "5"
type input "0"
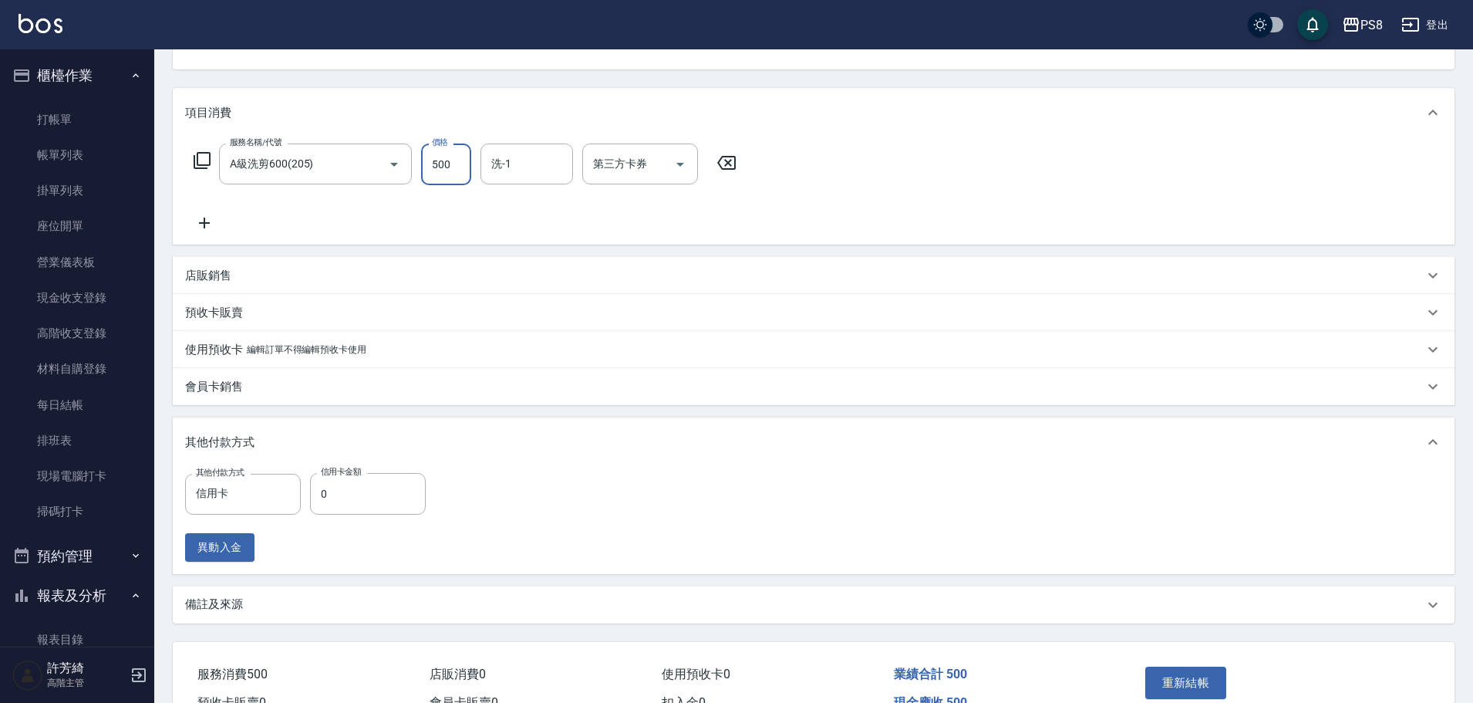
scroll to position [252, 0]
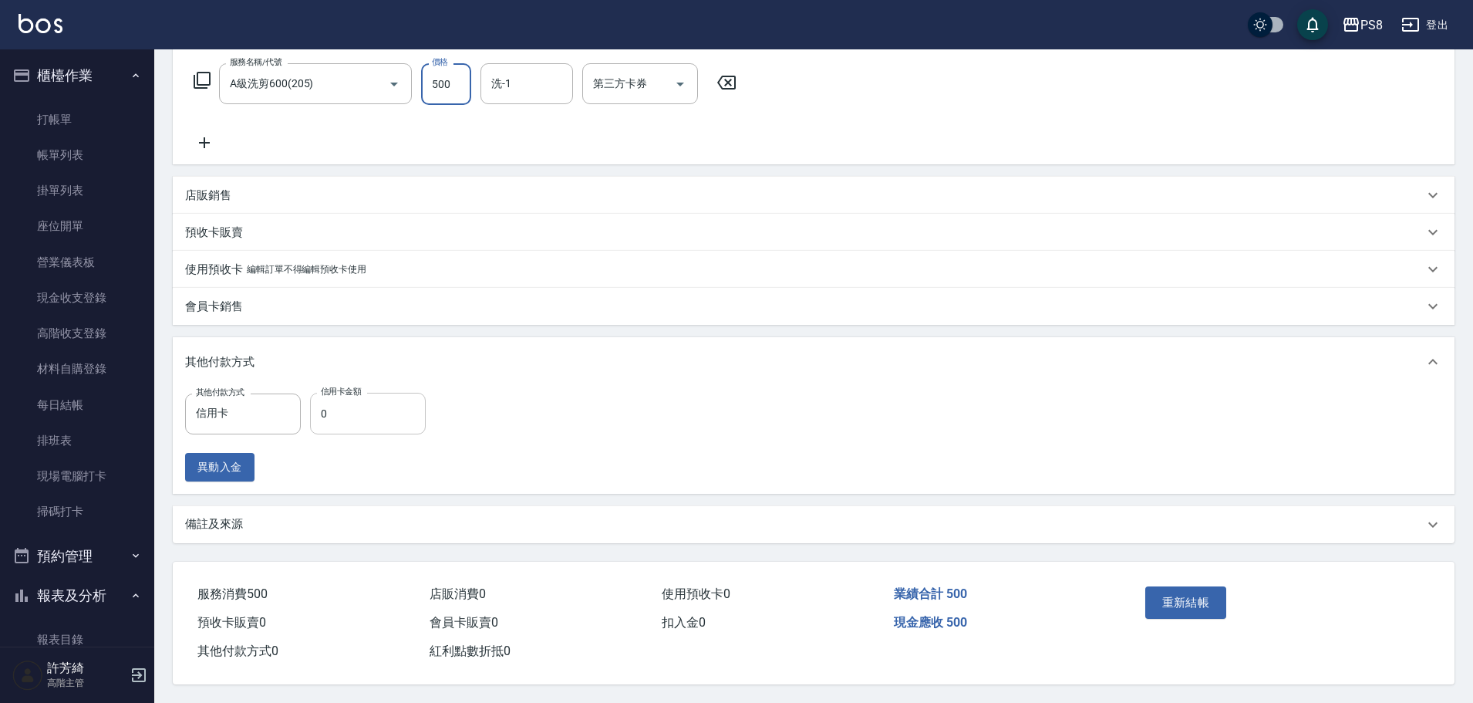
type input "500"
click at [350, 406] on input "0" at bounding box center [368, 414] width 116 height 42
drag, startPoint x: 349, startPoint y: 397, endPoint x: 314, endPoint y: 400, distance: 34.8
click at [314, 400] on input "263" at bounding box center [368, 414] width 116 height 42
type input "363"
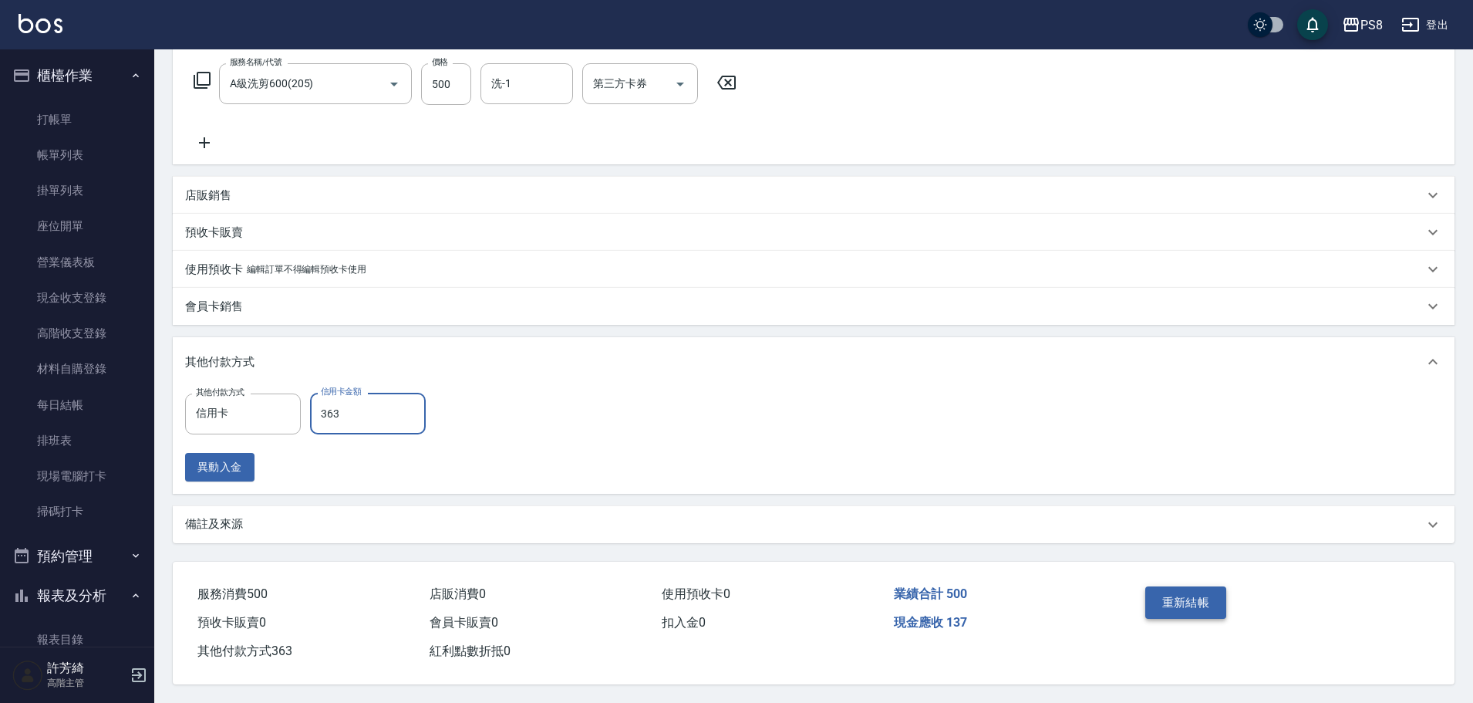
click at [1191, 599] on button "重新結帳" at bounding box center [1186, 602] width 82 height 32
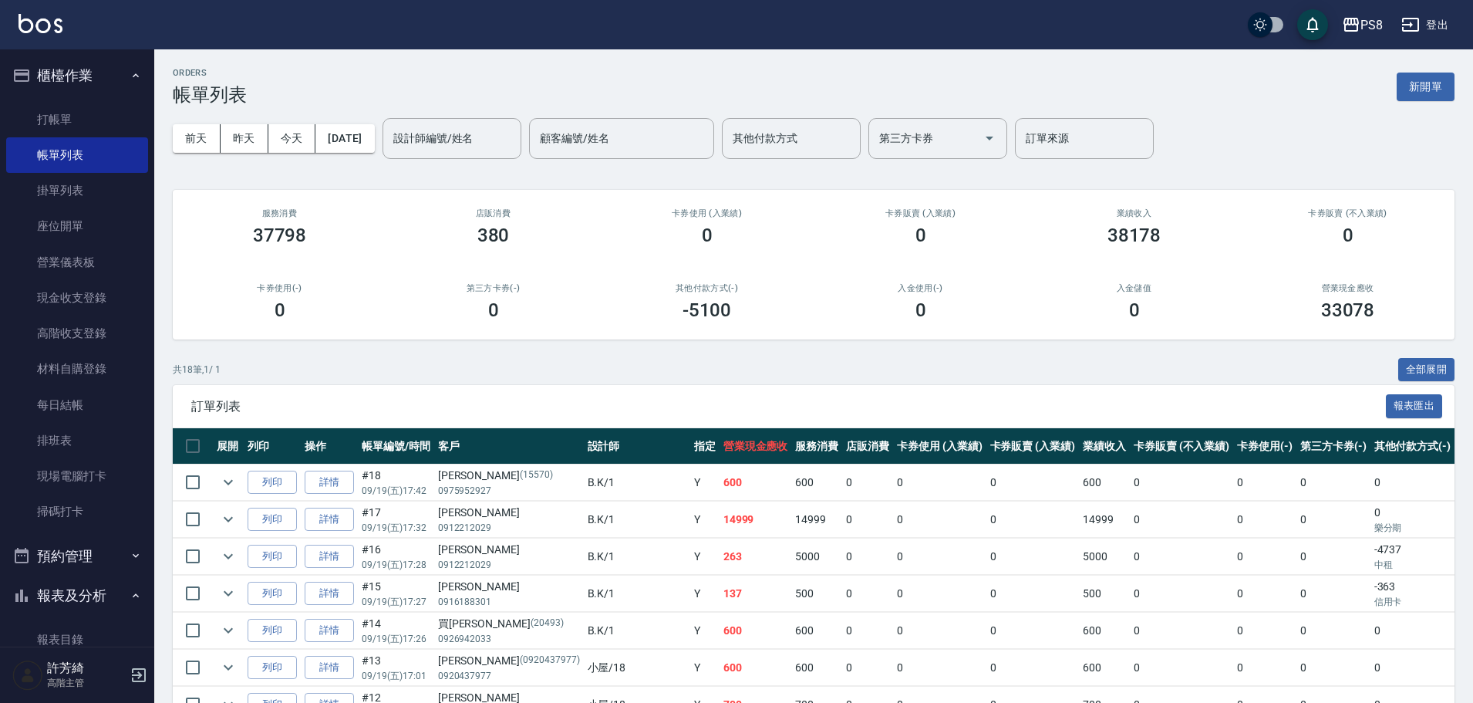
click at [496, 136] on input "設計師編號/姓名" at bounding box center [452, 138] width 125 height 27
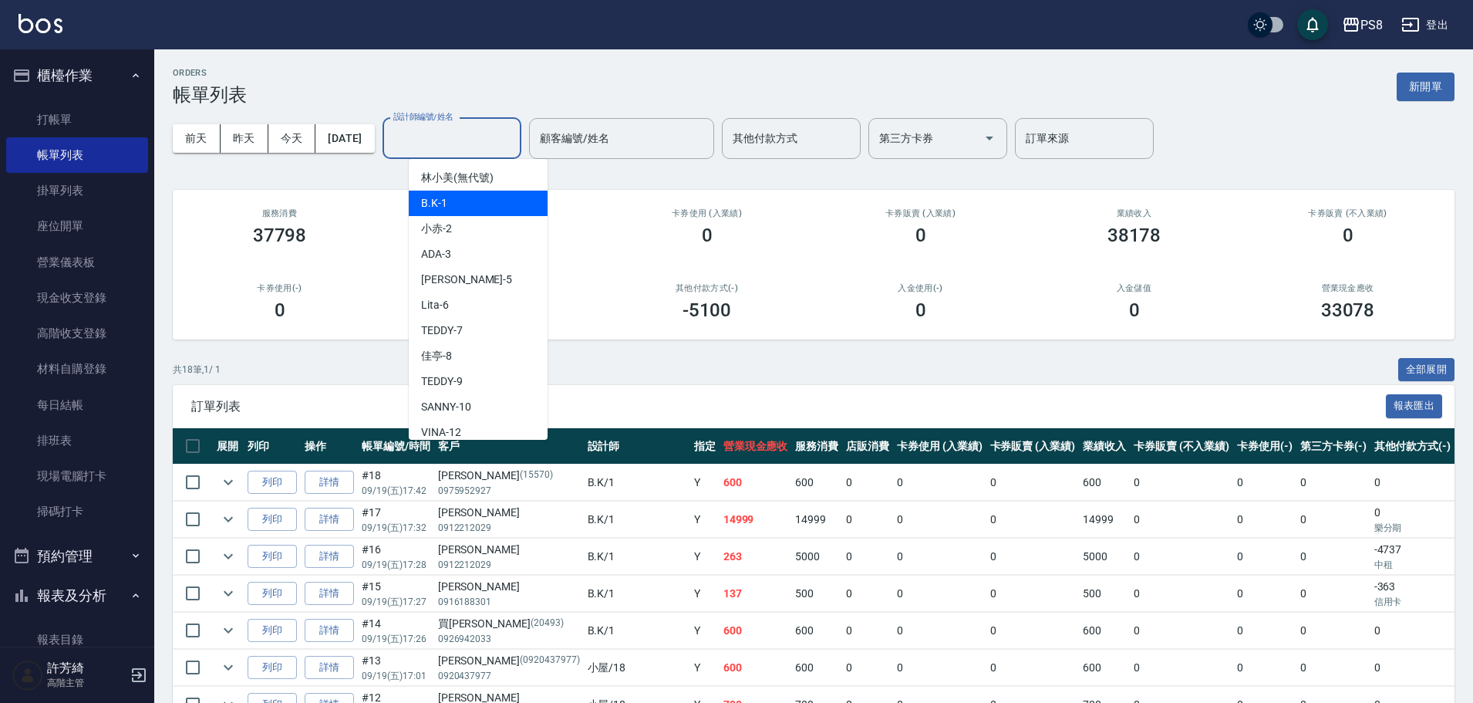
click at [465, 199] on div "B.K -1" at bounding box center [478, 203] width 139 height 25
type input "B.K-1"
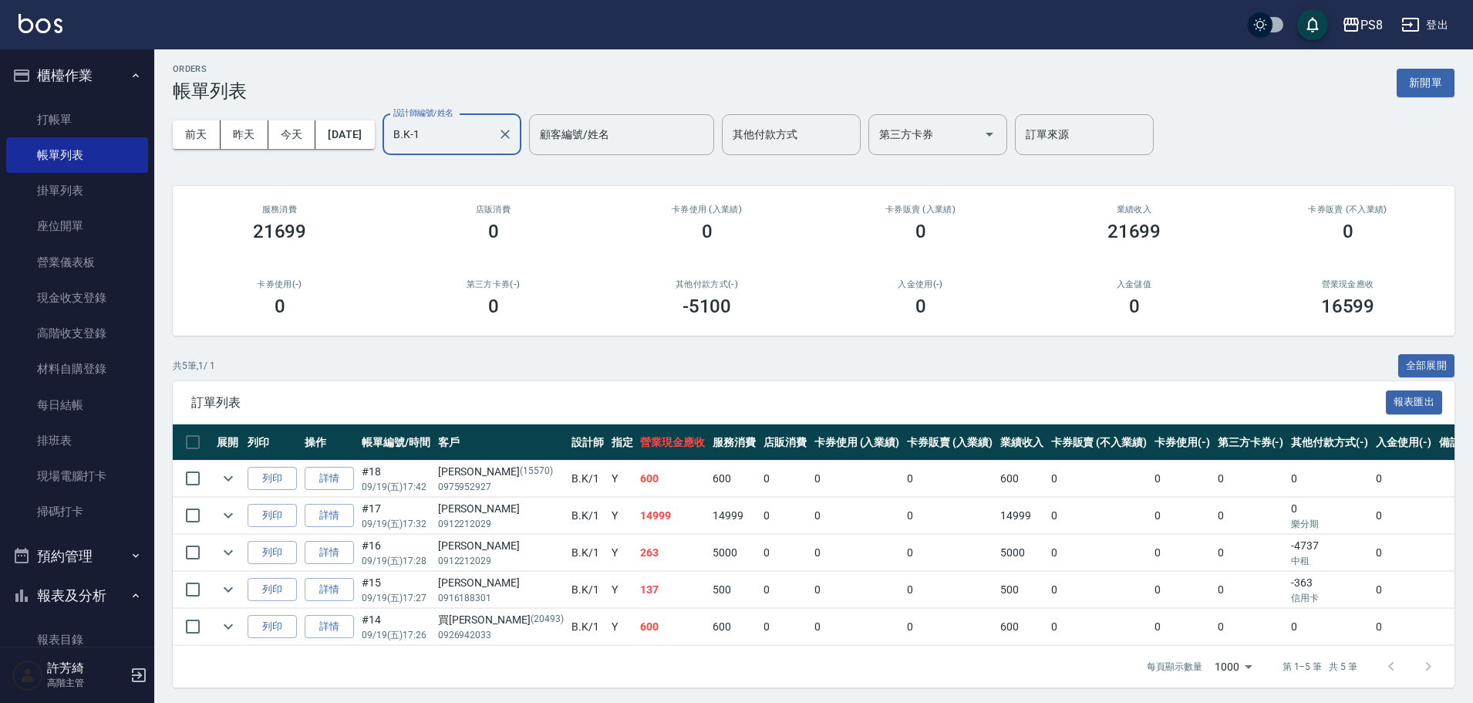
scroll to position [7, 0]
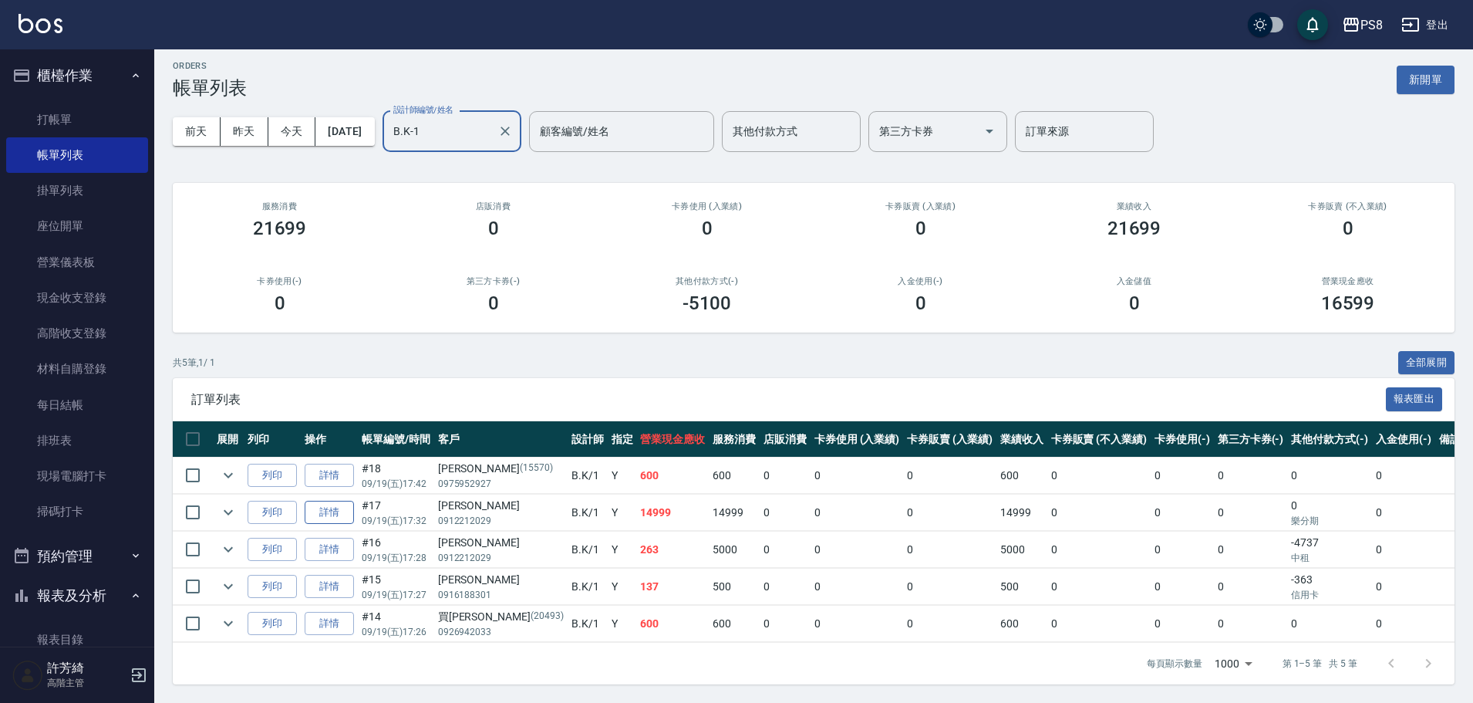
click at [319, 511] on link "詳情" at bounding box center [329, 513] width 49 height 24
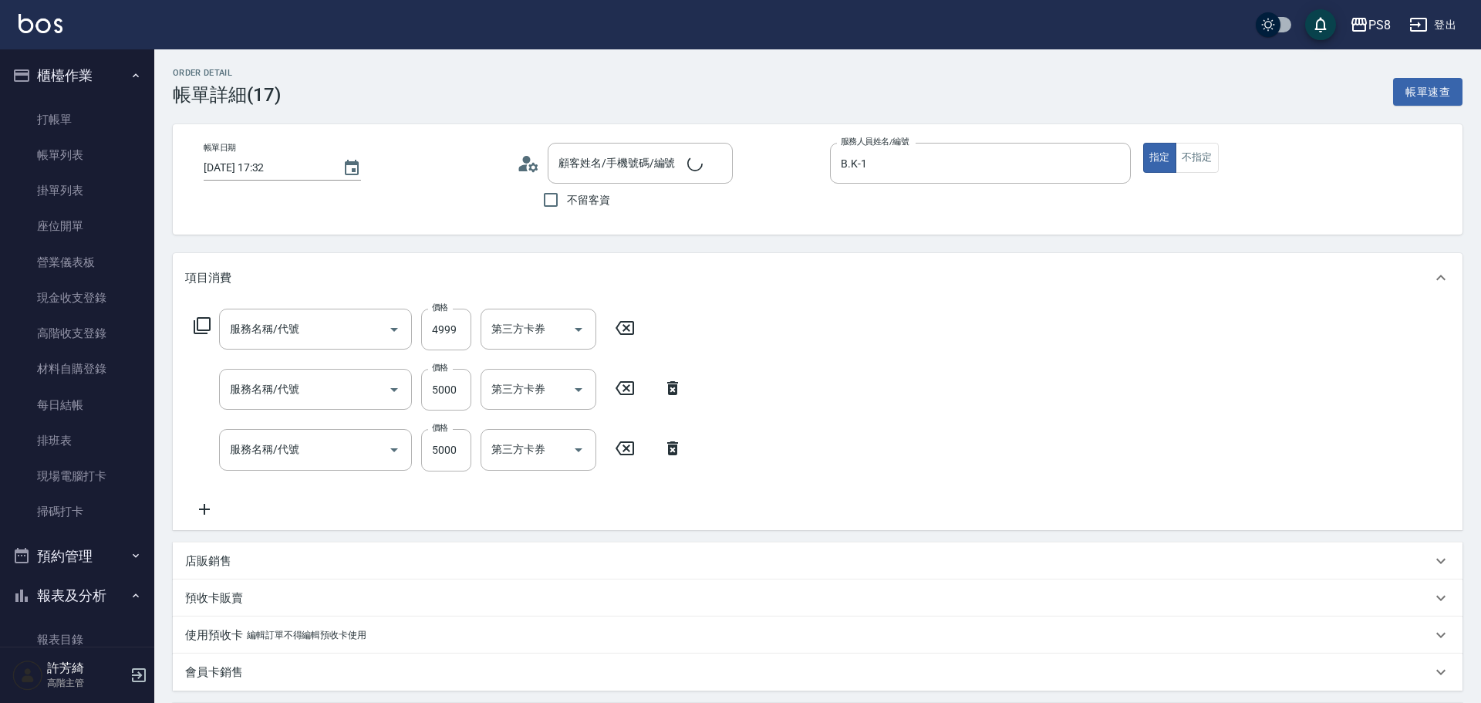
type input "[DATE] 17:32"
type input "B.K-1"
type input "旗鑑染髮(313)"
type input "極致一般爆厚18吋(40束)(G70)"
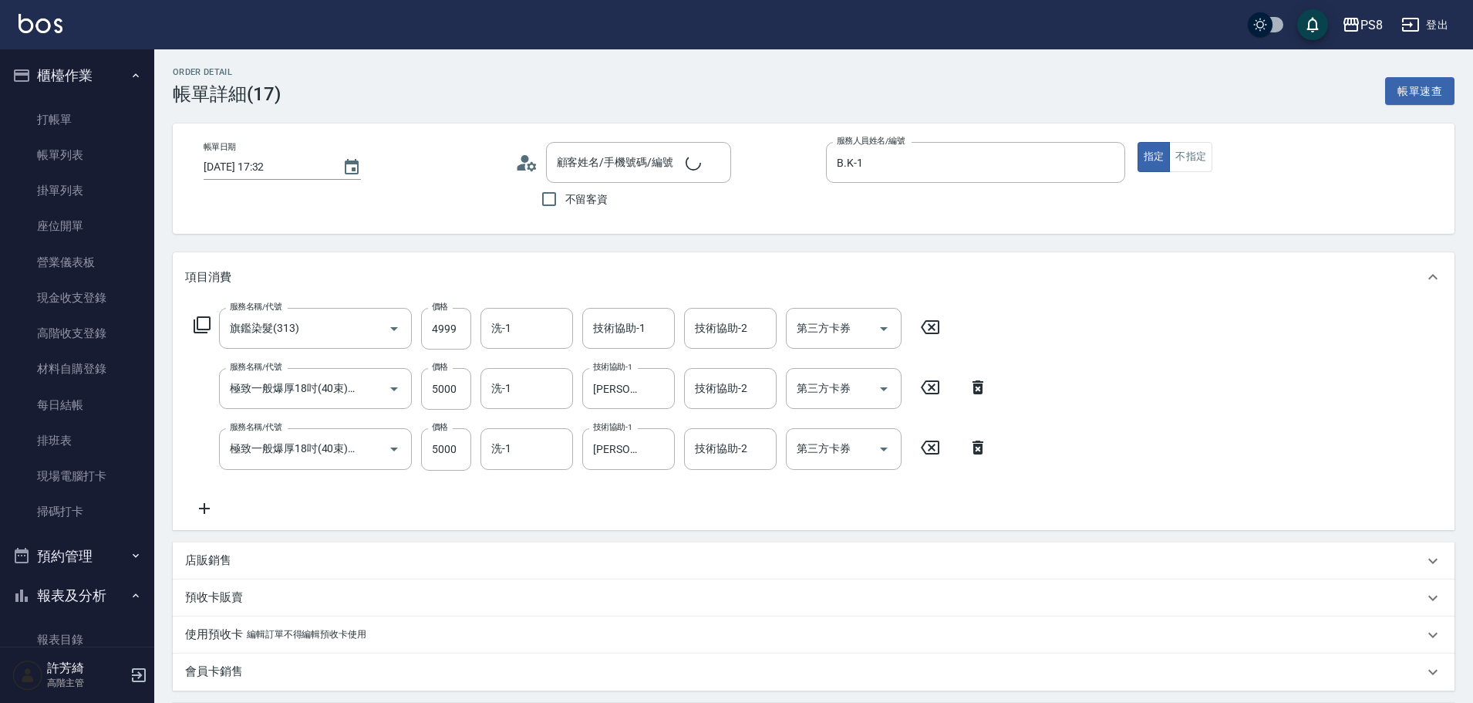
scroll to position [373, 0]
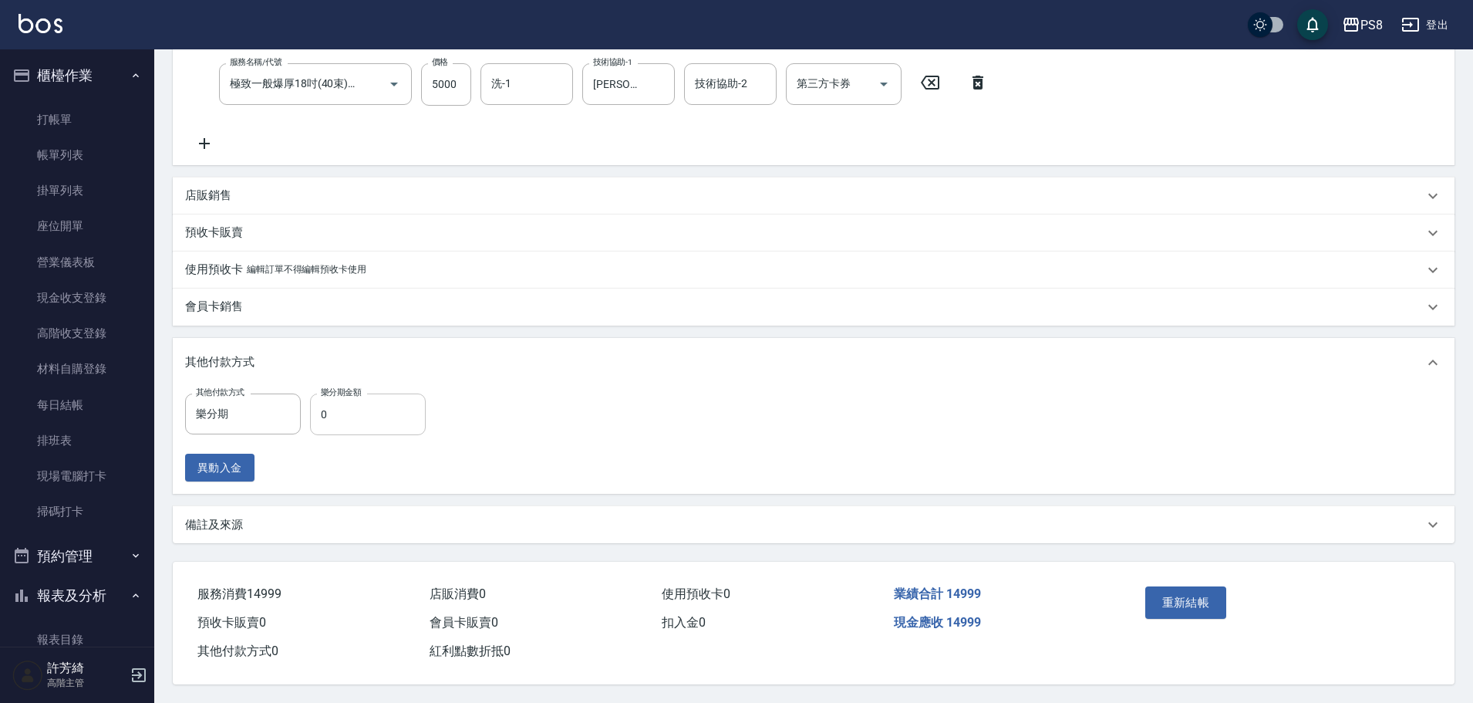
type input "[PERSON_NAME]/0912212029/"
click at [344, 406] on input "0" at bounding box center [368, 414] width 116 height 42
type input "14999"
click at [1166, 605] on button "重新結帳" at bounding box center [1186, 602] width 82 height 32
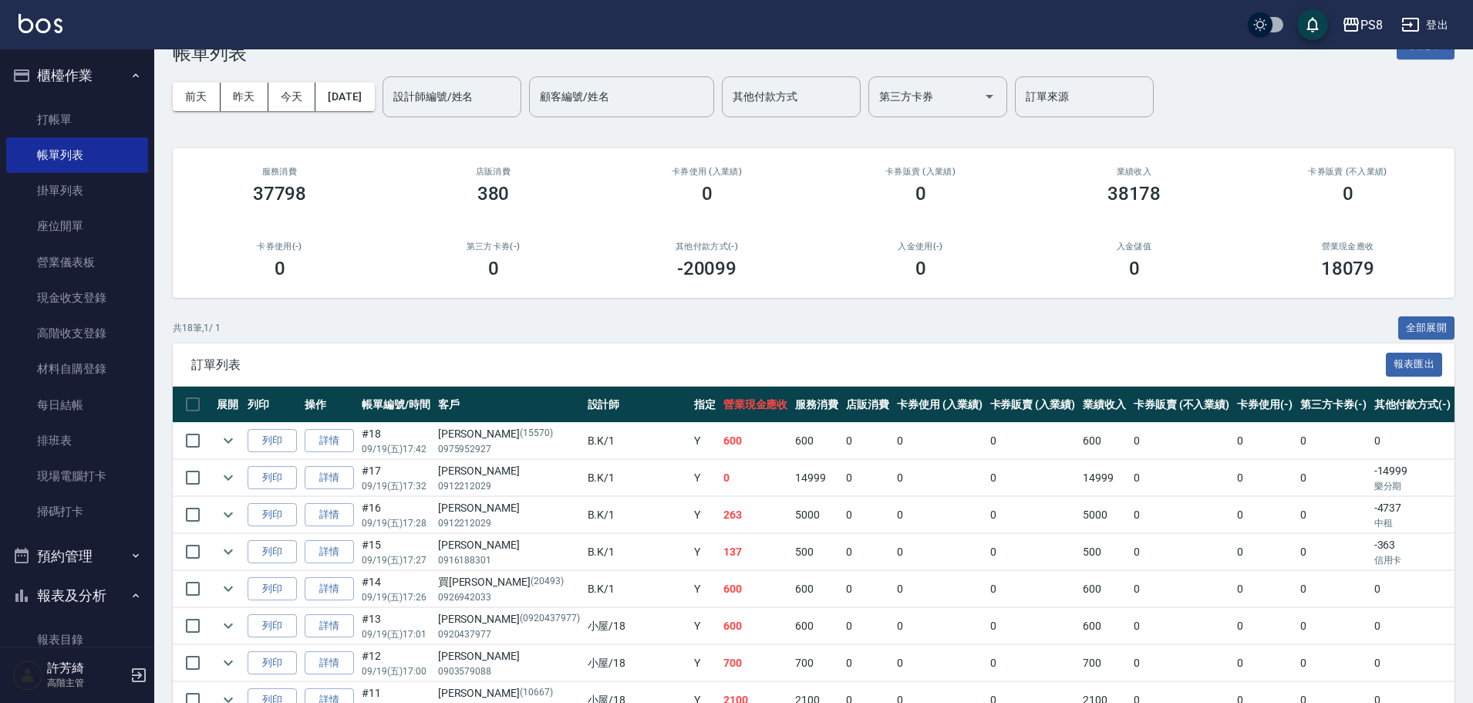
scroll to position [77, 0]
